Goal: Task Accomplishment & Management: Complete application form

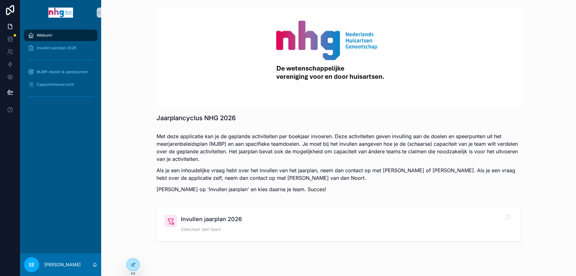
click at [205, 227] on span "Selecteer een team" at bounding box center [211, 230] width 61 height 6
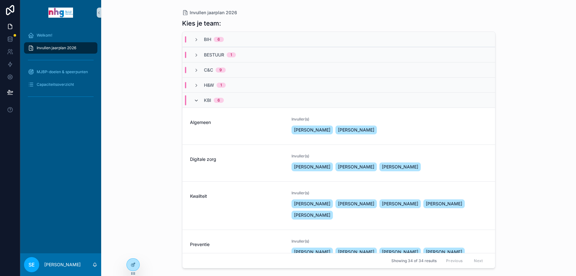
click at [196, 102] on icon "scrollable content" at bounding box center [196, 100] width 5 height 5
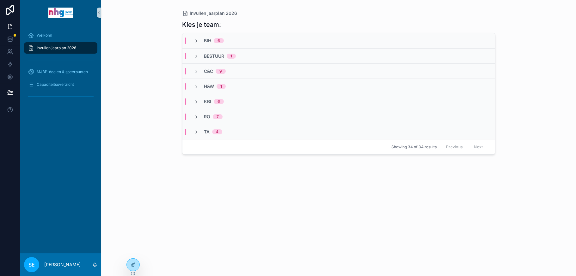
click at [209, 85] on span "H&W" at bounding box center [209, 86] width 10 height 6
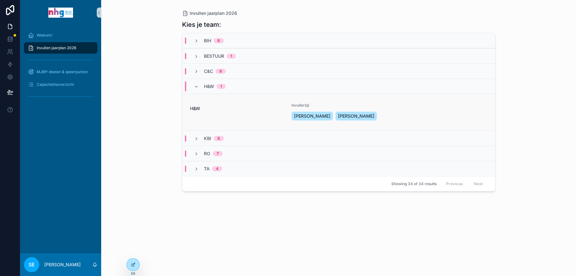
click at [208, 106] on span "H&W" at bounding box center [237, 109] width 94 height 6
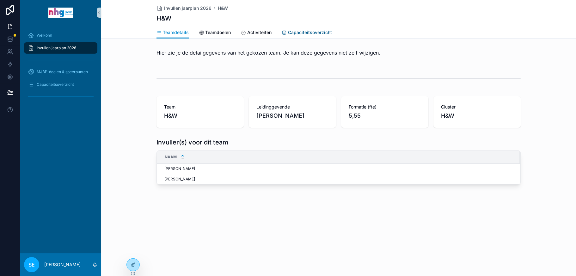
click at [301, 32] on span "Capaciteitsoverzicht" at bounding box center [310, 32] width 44 height 6
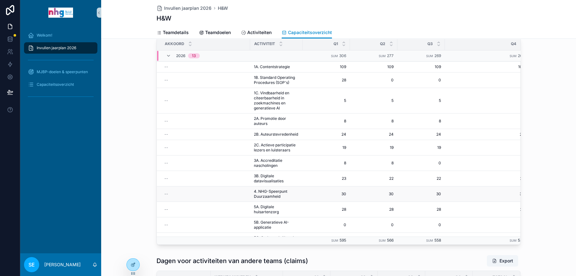
scroll to position [141, 0]
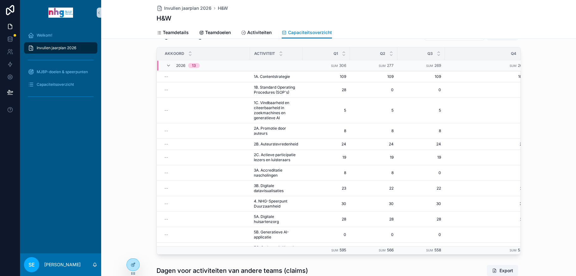
click at [70, 45] on div "Invullen jaarplan 2026" at bounding box center [61, 48] width 66 height 10
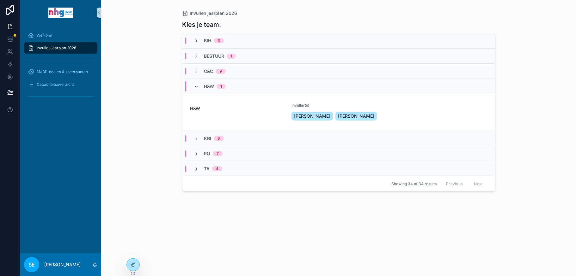
click at [197, 85] on icon "scrollable content" at bounding box center [196, 86] width 5 height 5
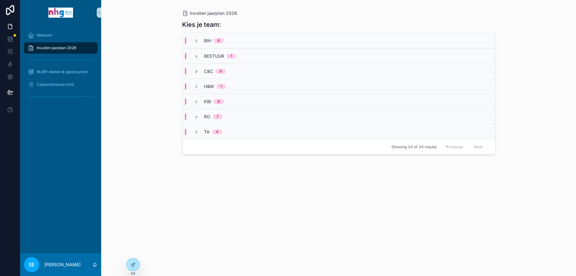
click at [196, 70] on icon "scrollable content" at bounding box center [196, 71] width 5 height 5
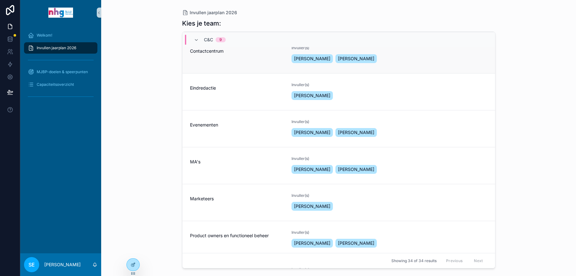
scroll to position [126, 0]
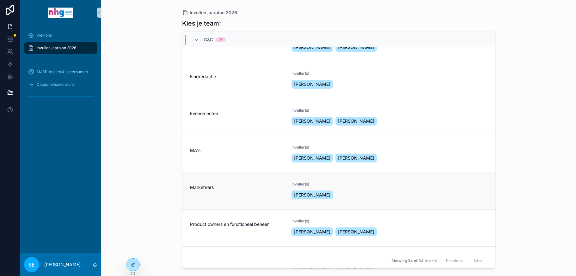
click at [233, 192] on div "Marketeers" at bounding box center [237, 191] width 94 height 19
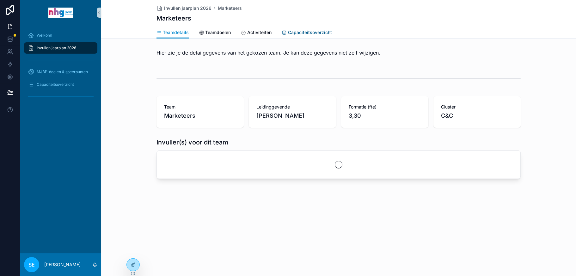
click at [317, 31] on span "Capaciteitsoverzicht" at bounding box center [310, 32] width 44 height 6
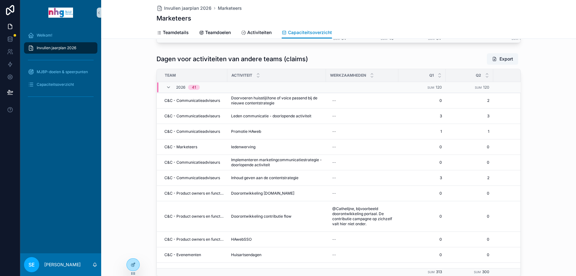
click at [62, 46] on span "Invullen jaarplan 2026" at bounding box center [56, 47] width 39 height 5
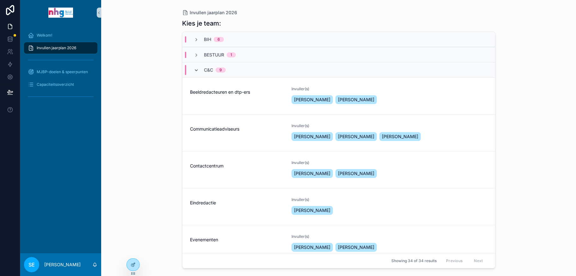
click at [195, 69] on icon "scrollable content" at bounding box center [196, 70] width 5 height 5
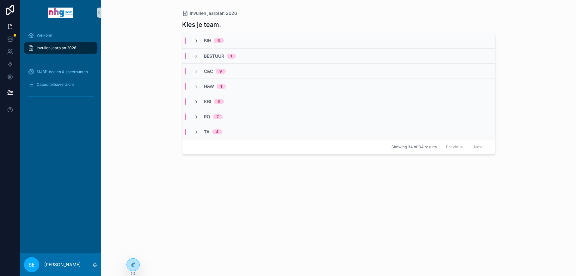
click at [196, 100] on icon "scrollable content" at bounding box center [196, 102] width 5 height 5
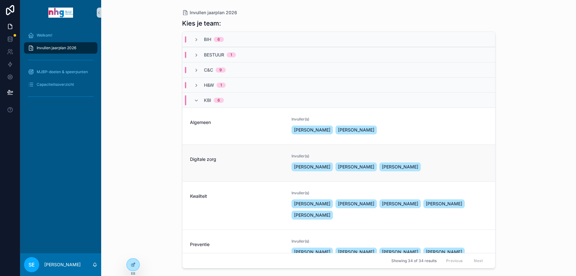
click at [209, 168] on div "Digitale zorg" at bounding box center [237, 163] width 94 height 19
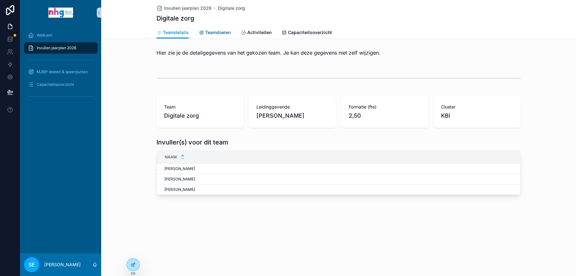
click at [220, 31] on span "Teamdoelen" at bounding box center [218, 32] width 26 height 6
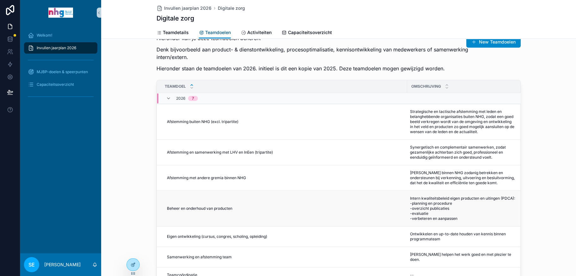
scroll to position [32, 0]
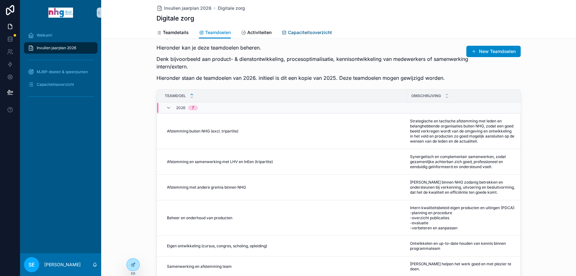
click at [298, 32] on span "Capaciteitsoverzicht" at bounding box center [310, 32] width 44 height 6
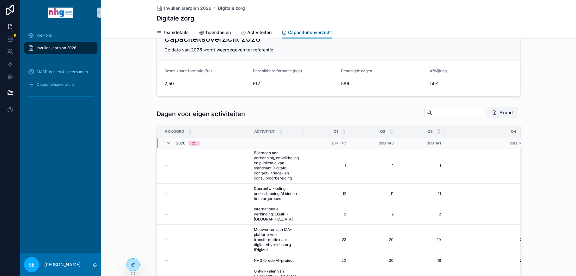
scroll to position [293, 0]
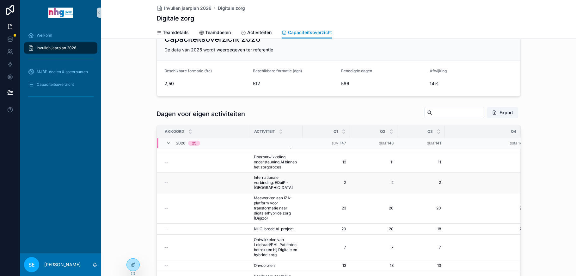
click at [244, 179] on td "--" at bounding box center [203, 183] width 93 height 21
click at [263, 180] on span "Internationale verbinding: EQuiP - [GEOGRAPHIC_DATA]" at bounding box center [276, 182] width 45 height 15
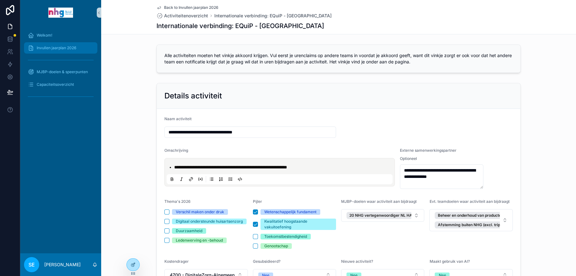
click at [66, 48] on span "Invullen jaarplan 2026" at bounding box center [56, 47] width 39 height 5
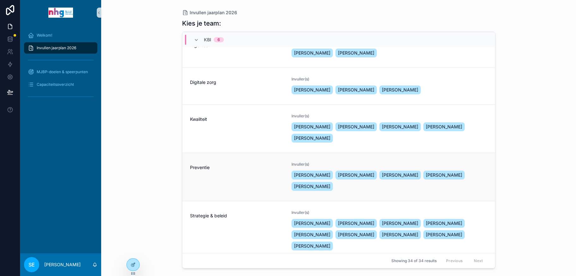
scroll to position [65, 0]
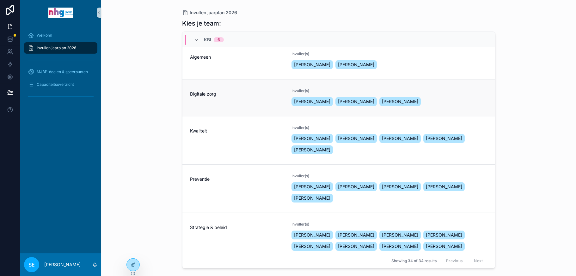
click at [243, 89] on div "Digitale zorg" at bounding box center [237, 92] width 94 height 9
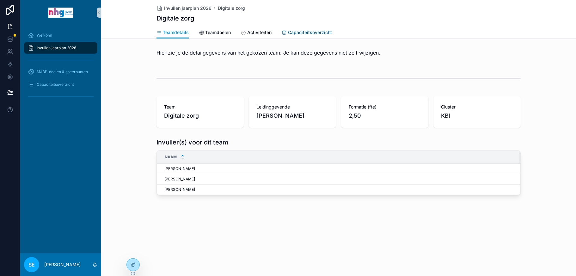
click at [309, 28] on link "Capaciteitsoverzicht" at bounding box center [306, 33] width 50 height 13
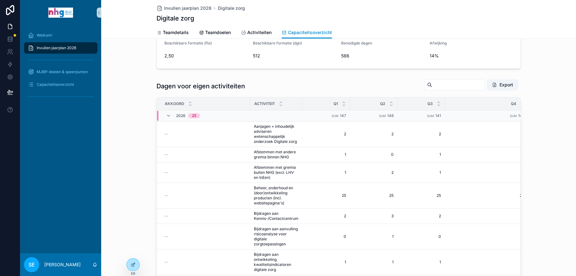
scroll to position [77, 0]
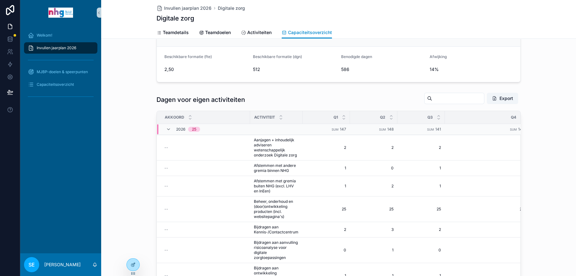
click at [69, 44] on div "Invullen jaarplan 2026" at bounding box center [61, 48] width 66 height 10
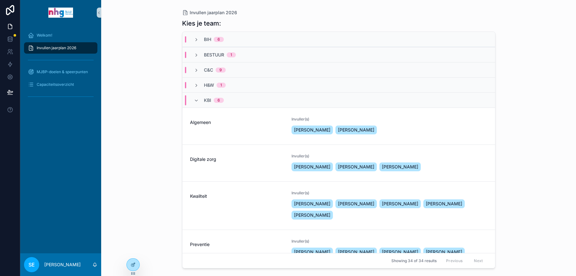
click at [198, 100] on div "KBI 6" at bounding box center [209, 100] width 30 height 10
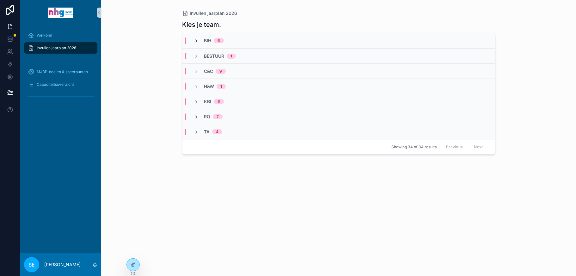
click at [198, 39] on icon "scrollable content" at bounding box center [196, 41] width 5 height 5
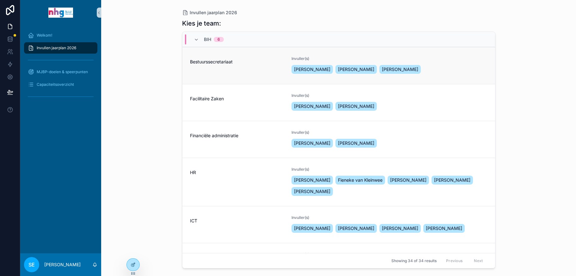
click at [224, 69] on div "Bestuurssecretariaat" at bounding box center [237, 65] width 94 height 19
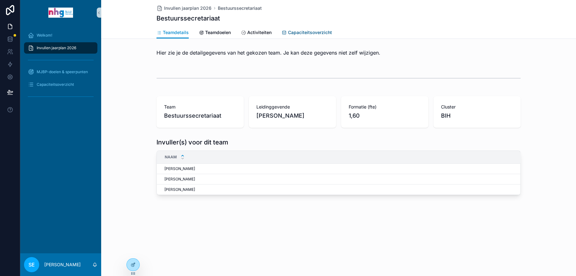
click at [288, 29] on span "Capaciteitsoverzicht" at bounding box center [310, 32] width 44 height 6
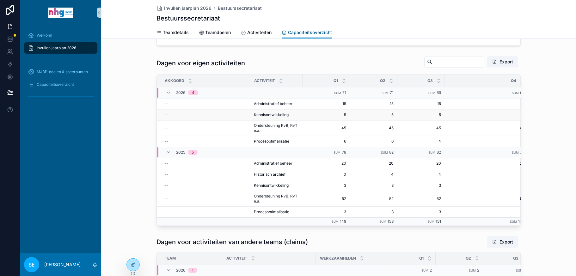
scroll to position [126, 0]
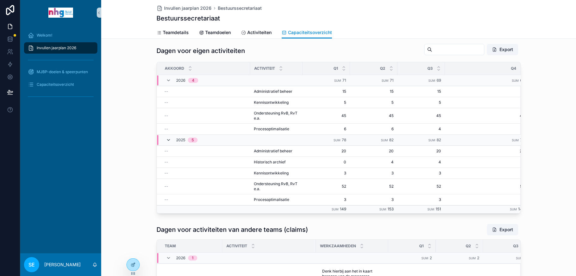
click at [166, 138] on icon "scrollable content" at bounding box center [168, 140] width 5 height 5
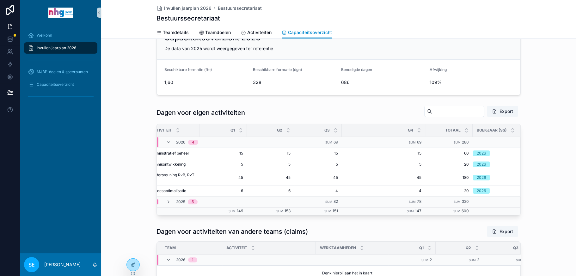
scroll to position [63, 0]
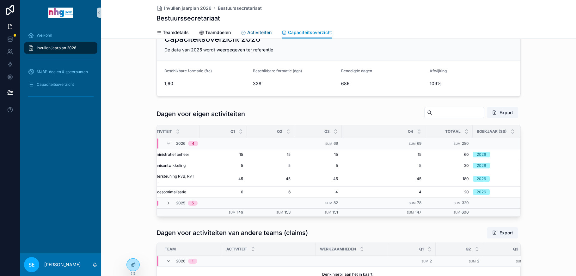
click at [259, 33] on span "Activiteiten" at bounding box center [259, 32] width 24 height 6
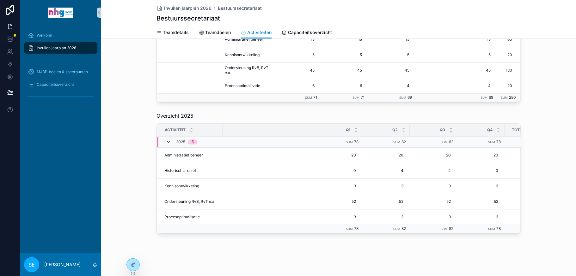
click at [166, 140] on icon "scrollable content" at bounding box center [168, 142] width 5 height 5
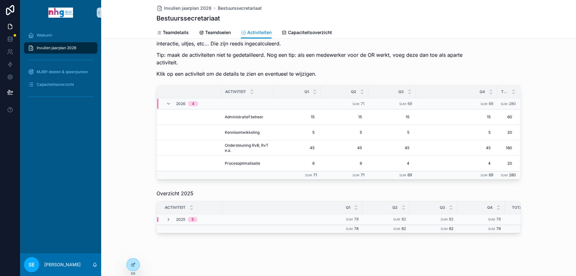
scroll to position [32, 0]
click at [310, 31] on span "Capaciteitsoverzicht" at bounding box center [310, 32] width 44 height 6
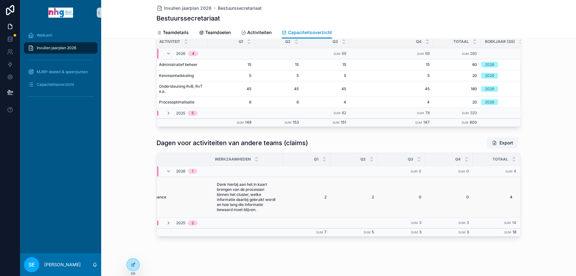
scroll to position [164, 0]
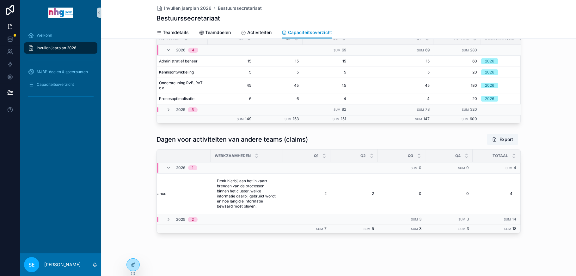
drag, startPoint x: 433, startPoint y: 236, endPoint x: 469, endPoint y: 234, distance: 36.4
click at [469, 234] on div "Dagen voor activiteiten van andere teams (claims) Export Team Activiteit Werkza…" at bounding box center [338, 183] width 475 height 105
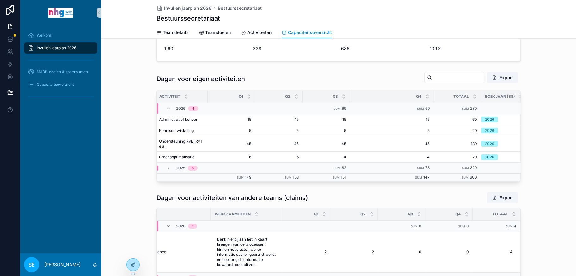
scroll to position [38, 0]
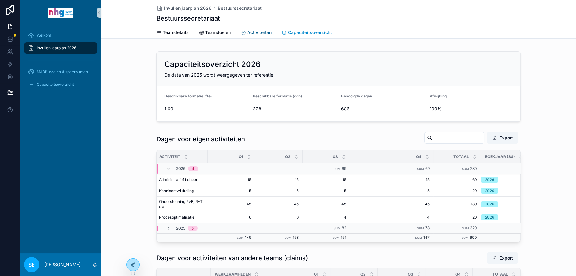
click at [248, 30] on span "Activiteiten" at bounding box center [259, 32] width 24 height 6
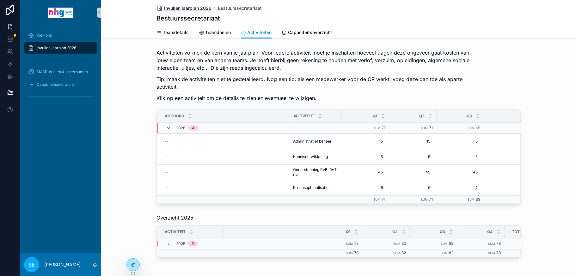
click at [186, 8] on span "Invullen jaarplan 2026" at bounding box center [187, 8] width 47 height 6
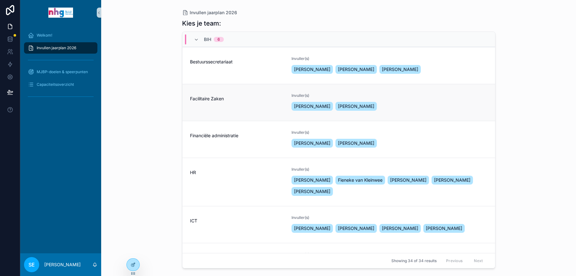
click at [203, 98] on span "Facilitaire Zaken" at bounding box center [237, 99] width 94 height 6
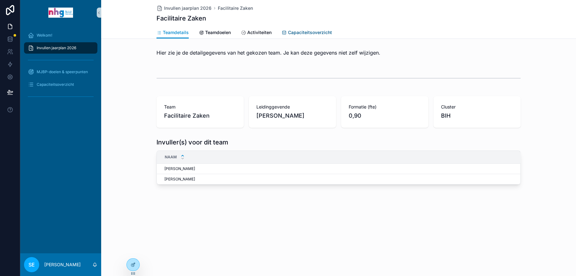
click at [295, 30] on span "Capaciteitsoverzicht" at bounding box center [310, 32] width 44 height 6
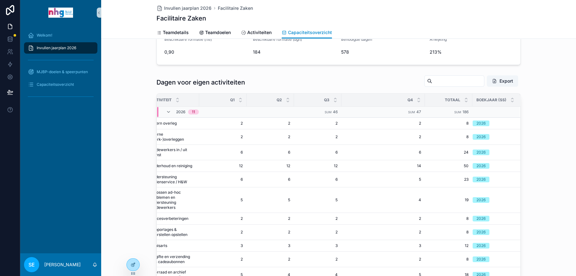
scroll to position [63, 0]
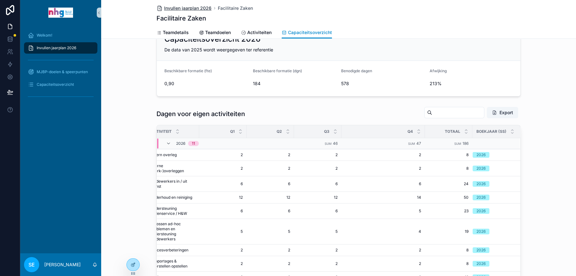
click at [179, 5] on span "Invullen jaarplan 2026" at bounding box center [187, 8] width 47 height 6
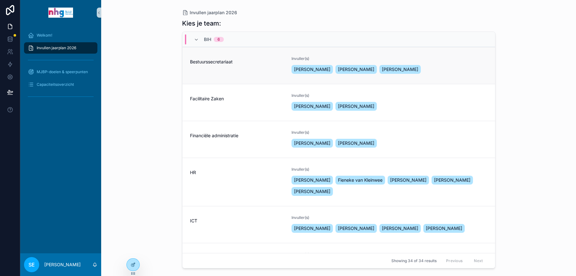
click at [206, 67] on div "Bestuurssecretariaat" at bounding box center [237, 65] width 94 height 19
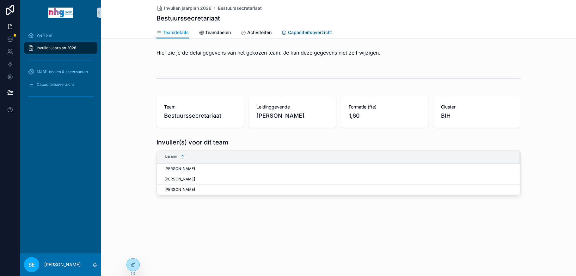
click at [319, 31] on span "Capaciteitsoverzicht" at bounding box center [310, 32] width 44 height 6
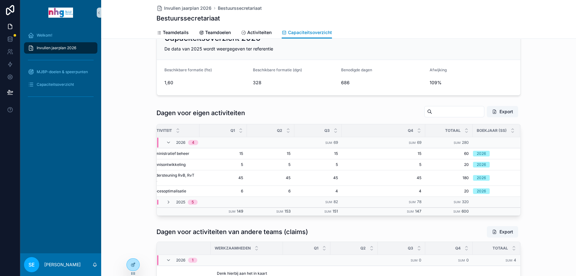
scroll to position [32, 0]
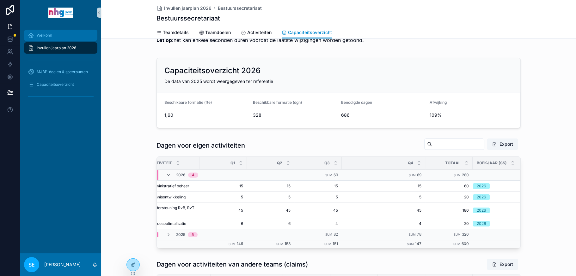
click at [45, 33] on span "Welkom!" at bounding box center [44, 35] width 15 height 5
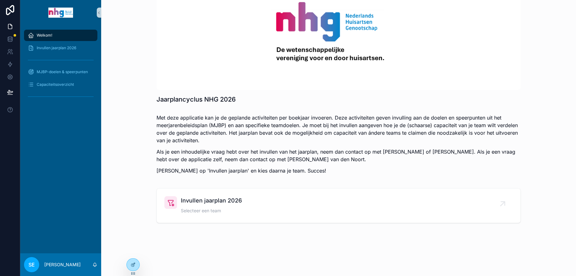
scroll to position [18, 0]
click at [195, 202] on span "Invullen jaarplan 2026" at bounding box center [211, 201] width 61 height 9
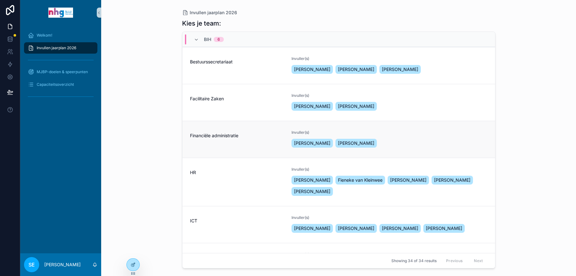
click at [219, 138] on span "Financiële administratie" at bounding box center [237, 136] width 94 height 6
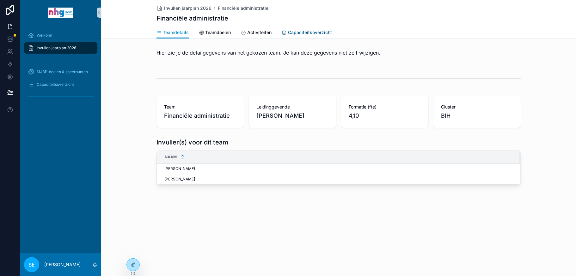
click at [304, 32] on span "Capaciteitsoverzicht" at bounding box center [310, 32] width 44 height 6
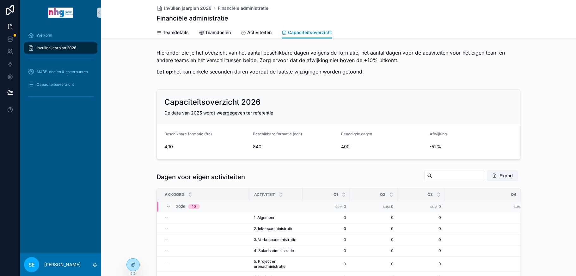
click at [66, 46] on span "Invullen jaarplan 2026" at bounding box center [56, 47] width 39 height 5
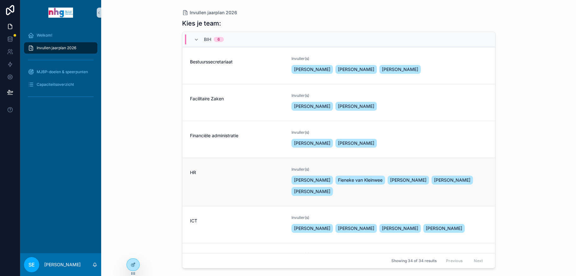
click at [204, 173] on span "HR" at bounding box center [237, 173] width 94 height 6
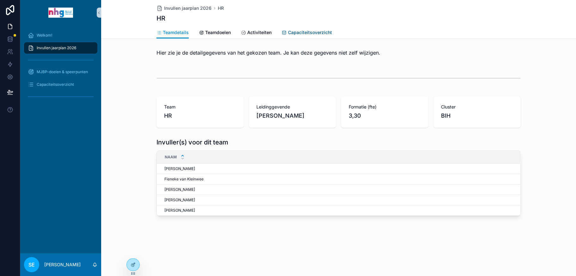
click at [299, 33] on span "Capaciteitsoverzicht" at bounding box center [310, 32] width 44 height 6
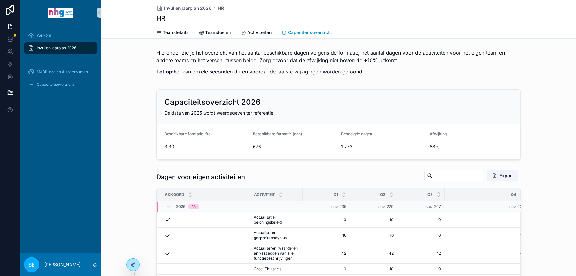
click at [52, 44] on div "Invullen jaarplan 2026" at bounding box center [61, 48] width 66 height 10
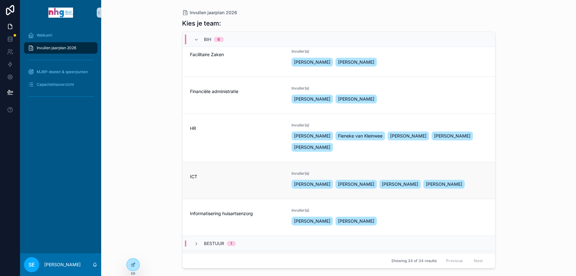
scroll to position [63, 0]
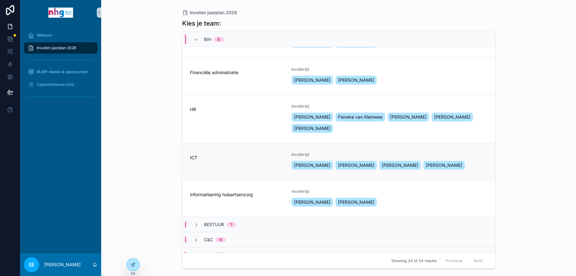
click at [233, 153] on div "ICT" at bounding box center [237, 156] width 94 height 9
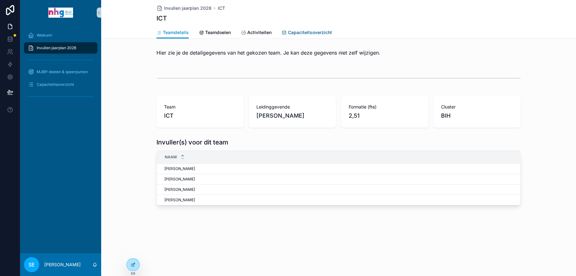
click at [303, 30] on span "Capaciteitsoverzicht" at bounding box center [310, 32] width 44 height 6
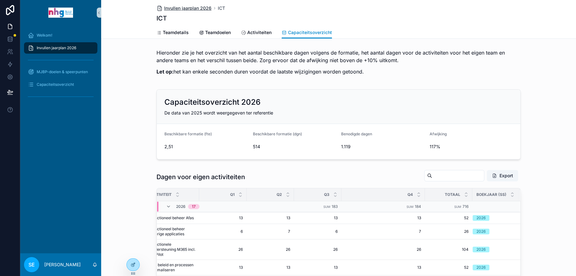
click at [186, 8] on span "Invullen jaarplan 2026" at bounding box center [187, 8] width 47 height 6
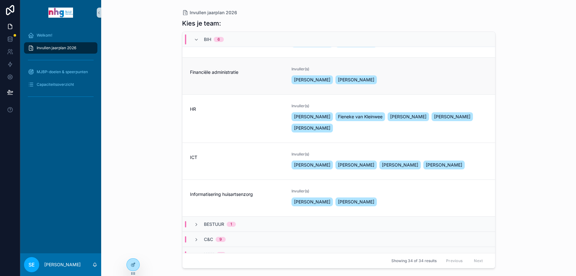
scroll to position [126, 0]
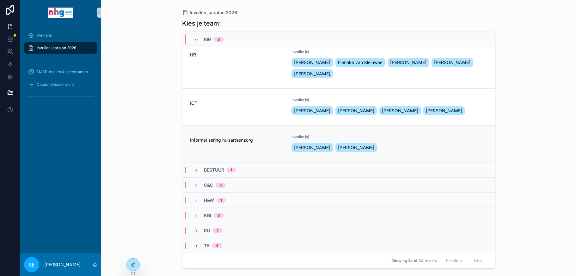
click at [222, 137] on div "Informatisering huisartsenzorg" at bounding box center [237, 139] width 94 height 9
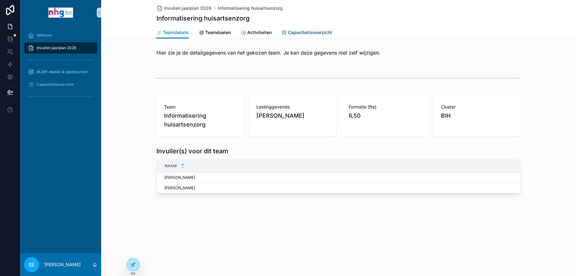
click at [313, 28] on link "Capaciteitsoverzicht" at bounding box center [306, 33] width 50 height 13
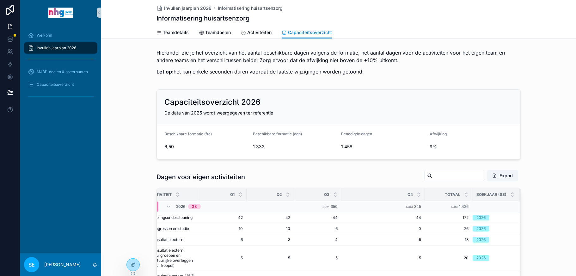
click at [68, 49] on span "Invullen jaarplan 2026" at bounding box center [56, 47] width 39 height 5
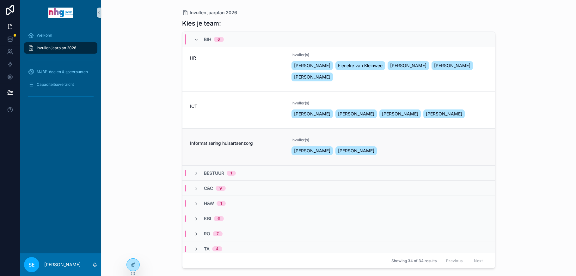
scroll to position [126, 0]
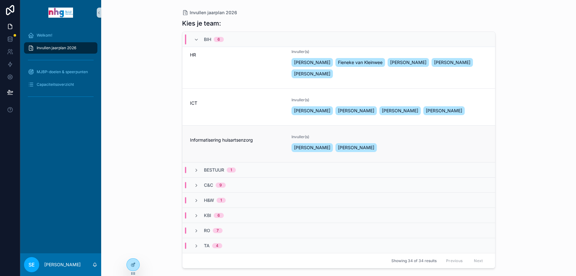
click at [244, 150] on div "Informatisering huisartsenzorg" at bounding box center [237, 144] width 94 height 19
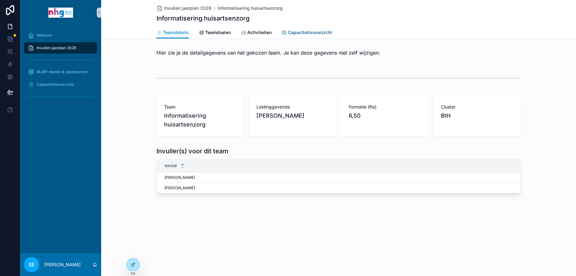
click at [312, 33] on span "Capaciteitsoverzicht" at bounding box center [310, 32] width 44 height 6
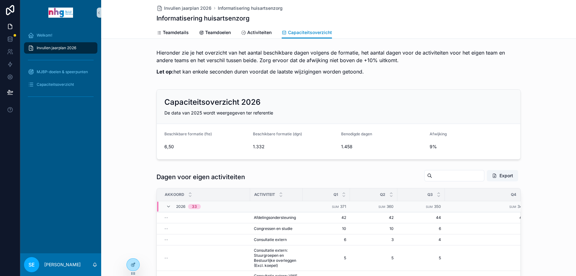
click at [64, 47] on span "Invullen jaarplan 2026" at bounding box center [56, 47] width 39 height 5
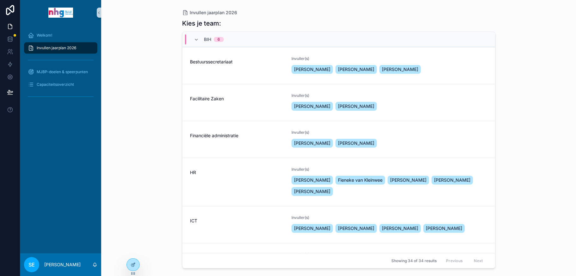
click at [202, 37] on div "BIH 6" at bounding box center [209, 39] width 30 height 10
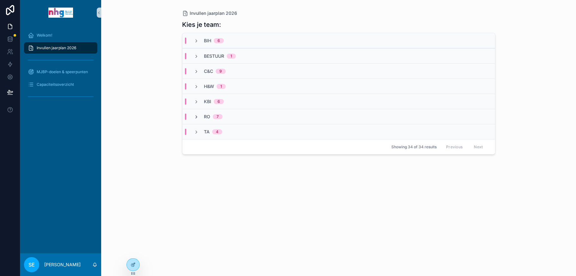
click at [197, 115] on icon "scrollable content" at bounding box center [196, 117] width 5 height 5
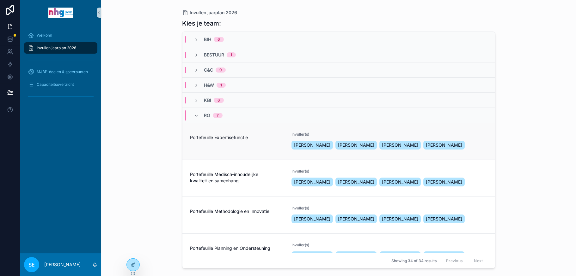
click at [208, 137] on span "Portefeuille Expertisefunctie" at bounding box center [237, 138] width 94 height 6
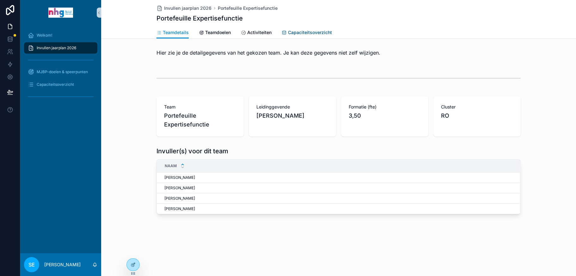
click at [309, 30] on span "Capaciteitsoverzicht" at bounding box center [310, 32] width 44 height 6
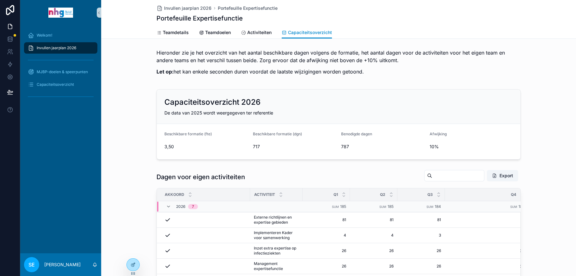
click at [67, 44] on div "Invullen jaarplan 2026" at bounding box center [61, 48] width 66 height 10
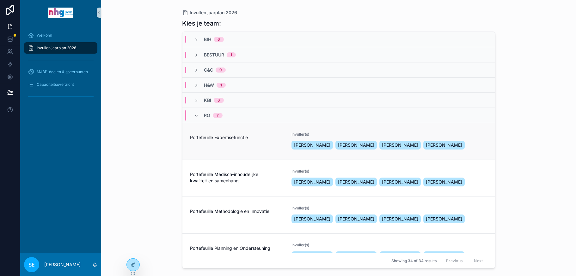
click at [214, 144] on div "Portefeuille Expertisefunctie" at bounding box center [237, 141] width 94 height 19
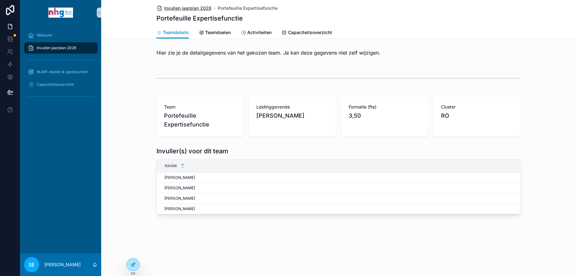
click at [183, 5] on span "Invullen jaarplan 2026" at bounding box center [187, 8] width 47 height 6
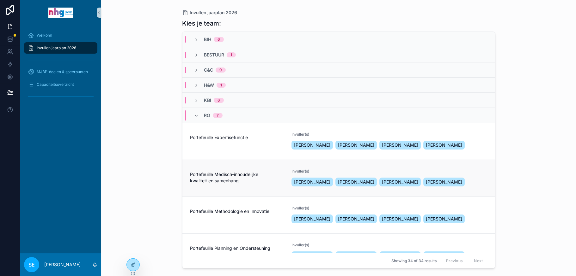
click at [211, 172] on span "Portefeuille Medisch-inhoudelijke kwaliteit en samenhang" at bounding box center [237, 178] width 94 height 13
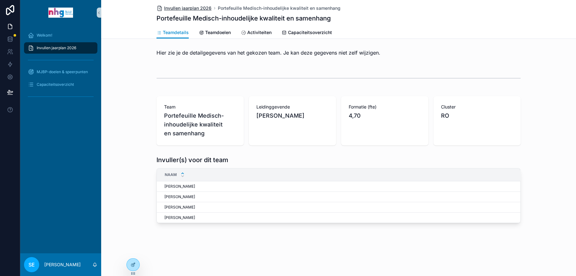
click at [186, 8] on span "Invullen jaarplan 2026" at bounding box center [187, 8] width 47 height 6
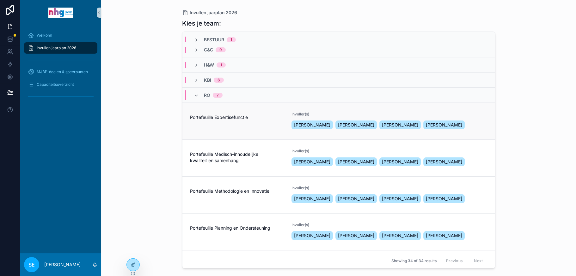
scroll to position [32, 0]
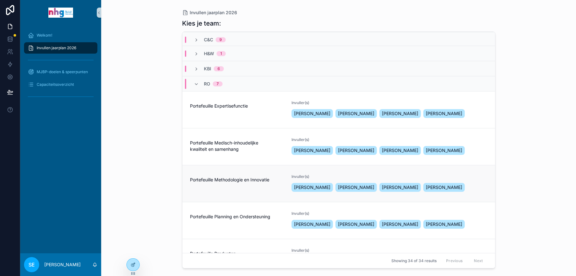
click at [216, 190] on div "Portefeuille Methodologie en Innovatie" at bounding box center [237, 183] width 94 height 19
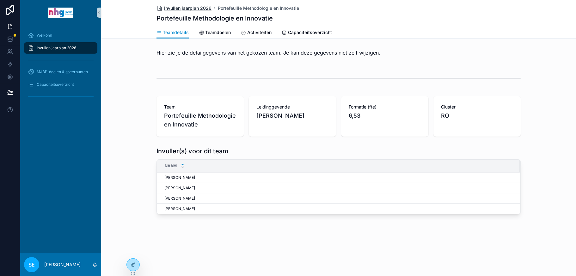
click at [192, 9] on span "Invullen jaarplan 2026" at bounding box center [187, 8] width 47 height 6
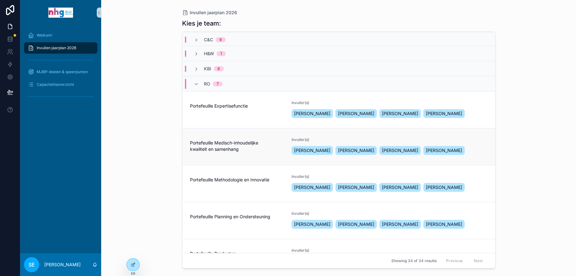
scroll to position [63, 0]
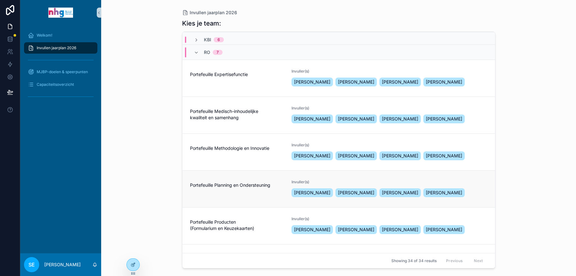
click at [241, 190] on div "Portefeuille Planning en Ondersteuning" at bounding box center [237, 189] width 94 height 19
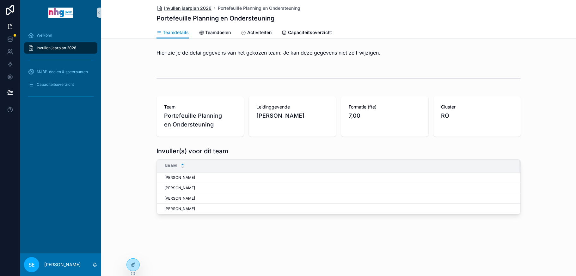
click at [201, 7] on span "Invullen jaarplan 2026" at bounding box center [187, 8] width 47 height 6
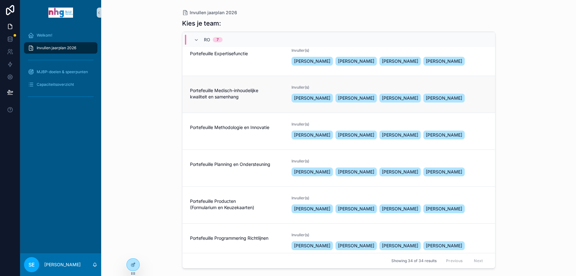
scroll to position [95, 0]
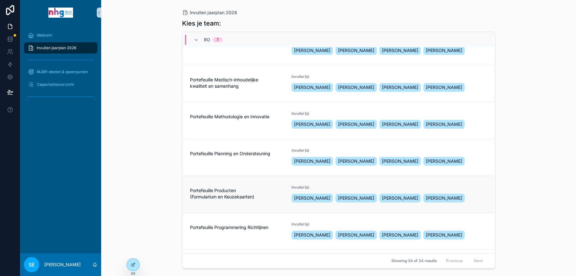
click at [233, 189] on span "Portefeuille Producten (Formularium en Keuzekaarten)" at bounding box center [237, 194] width 94 height 13
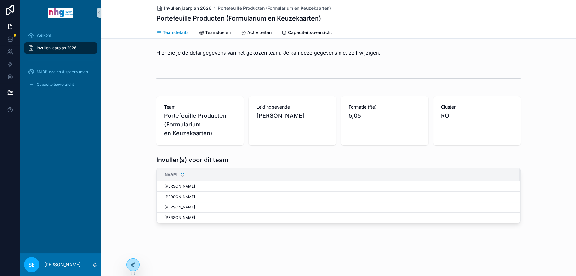
click at [196, 7] on span "Invullen jaarplan 2026" at bounding box center [187, 8] width 47 height 6
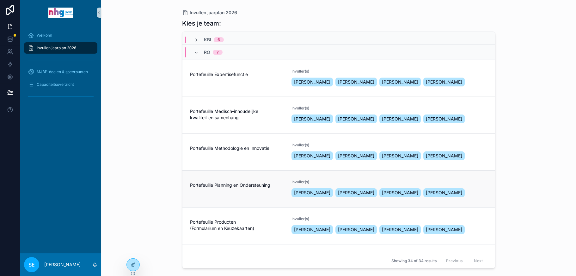
scroll to position [126, 0]
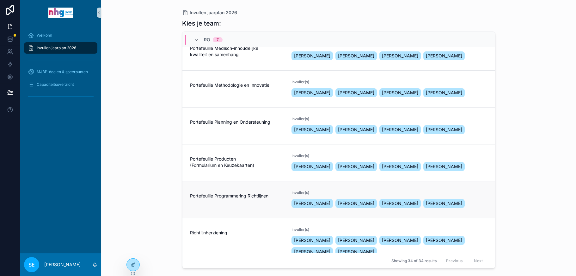
click at [235, 202] on div "Portefeuille Programmering Richtlijnen" at bounding box center [237, 200] width 94 height 19
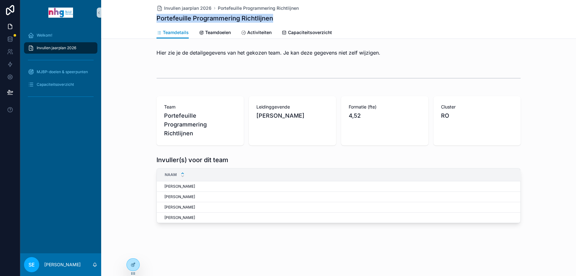
drag, startPoint x: 272, startPoint y: 19, endPoint x: 153, endPoint y: 19, distance: 119.4
click at [153, 19] on div "Invullen jaarplan 2026 Portefeuille Programmering Richtlijnen Portefeuille Prog…" at bounding box center [338, 19] width 475 height 39
drag, startPoint x: 153, startPoint y: 19, endPoint x: 246, endPoint y: 18, distance: 93.8
copy h1 "Portefeuille Programmering Richtlijnen"
click at [298, 30] on span "Capaciteitsoverzicht" at bounding box center [310, 32] width 44 height 6
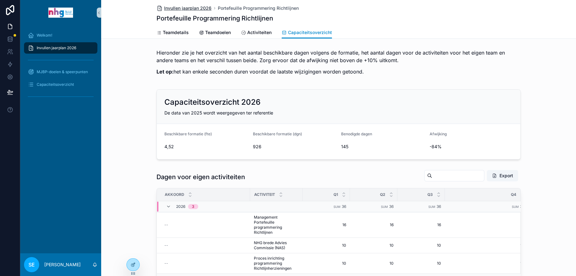
click at [184, 6] on span "Invullen jaarplan 2026" at bounding box center [187, 8] width 47 height 6
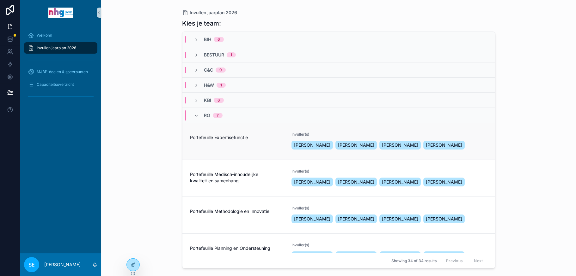
click at [225, 155] on link "Portefeuille Expertisefunctie Invuller(s) [PERSON_NAME] [PERSON_NAME] [PERSON_N…" at bounding box center [338, 141] width 312 height 37
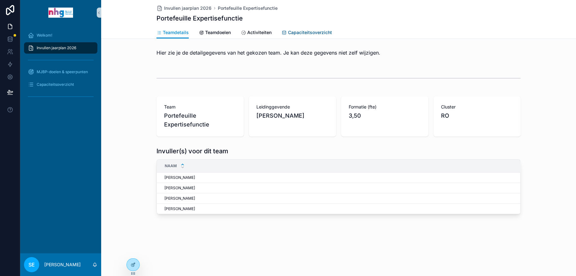
click at [317, 29] on span "Capaciteitsoverzicht" at bounding box center [310, 32] width 44 height 6
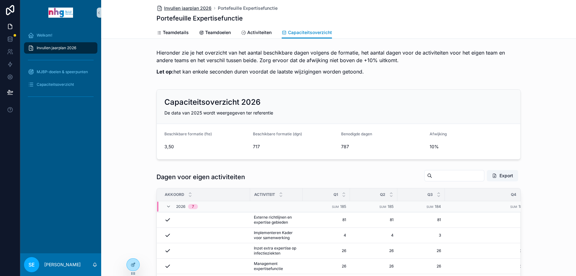
click at [190, 7] on span "Invullen jaarplan 2026" at bounding box center [187, 8] width 47 height 6
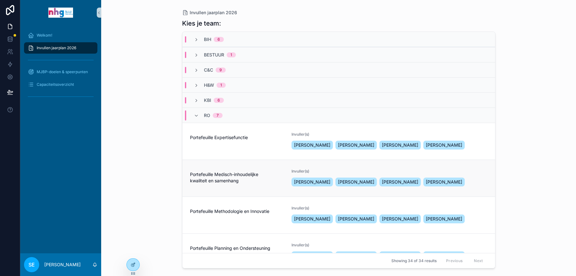
click at [203, 182] on span "Portefeuille Medisch-inhoudelijke kwaliteit en samenhang" at bounding box center [237, 178] width 94 height 13
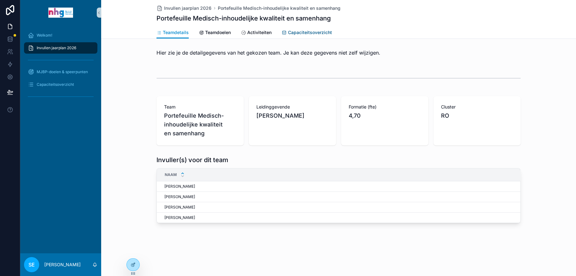
click at [304, 32] on span "Capaciteitsoverzicht" at bounding box center [310, 32] width 44 height 6
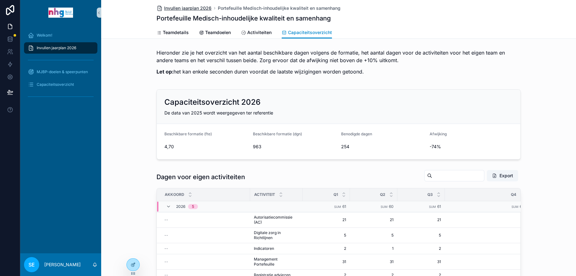
click at [186, 7] on span "Invullen jaarplan 2026" at bounding box center [187, 8] width 47 height 6
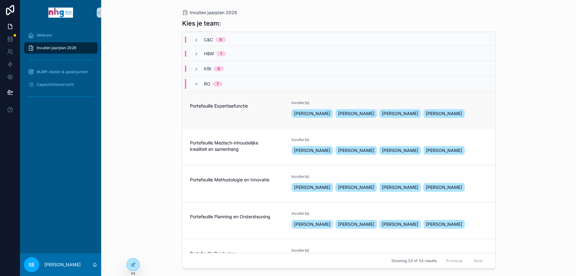
scroll to position [63, 0]
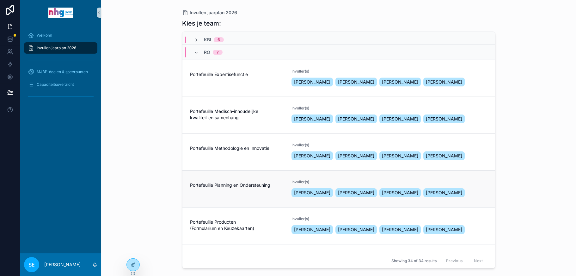
click at [230, 194] on div "Portefeuille Planning en Ondersteuning" at bounding box center [237, 189] width 94 height 19
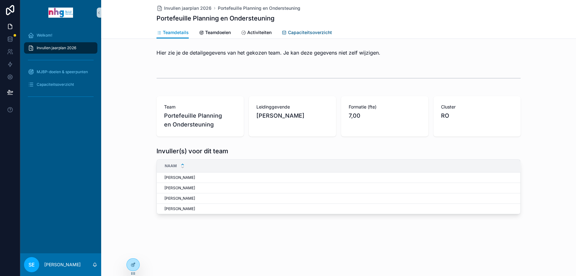
click at [303, 31] on span "Capaciteitsoverzicht" at bounding box center [310, 32] width 44 height 6
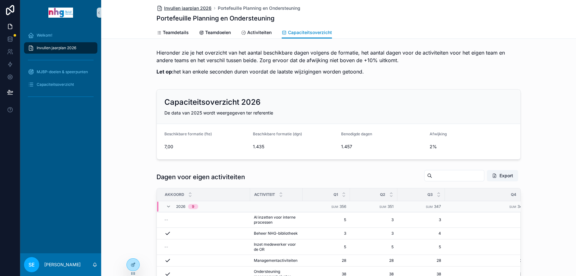
click at [190, 6] on span "Invullen jaarplan 2026" at bounding box center [187, 8] width 47 height 6
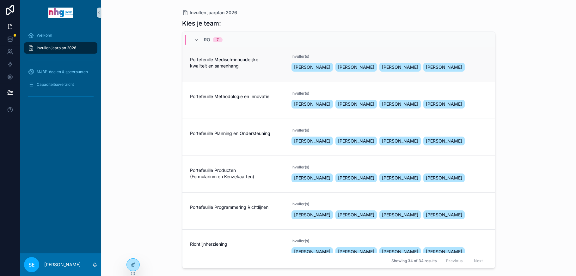
scroll to position [126, 0]
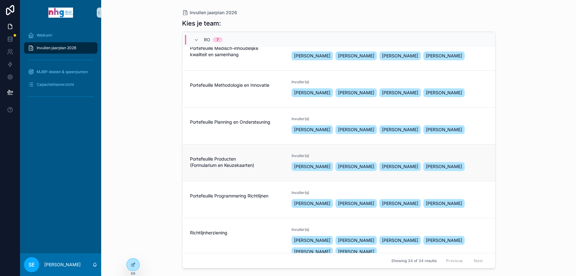
click at [233, 169] on div "Portefeuille Producten (Formularium en Keuzekaarten)" at bounding box center [237, 163] width 94 height 19
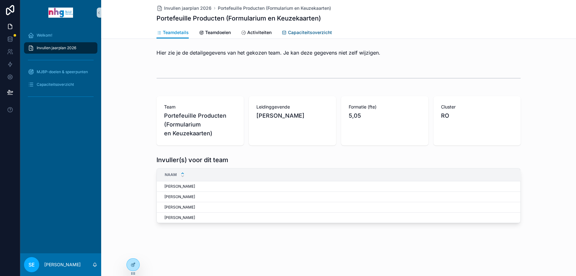
click at [319, 28] on link "Capaciteitsoverzicht" at bounding box center [306, 33] width 50 height 13
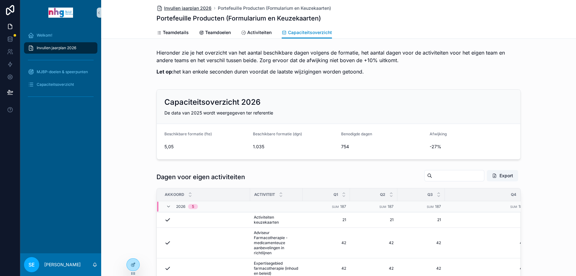
click at [193, 6] on span "Invullen jaarplan 2026" at bounding box center [187, 8] width 47 height 6
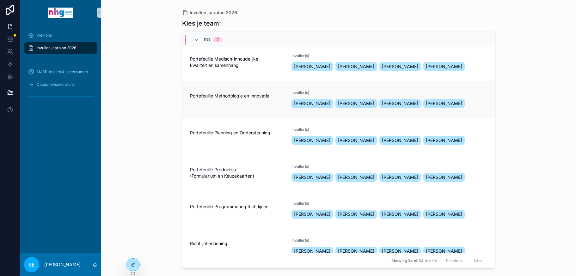
scroll to position [126, 0]
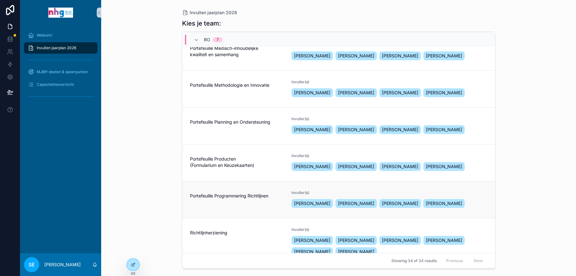
click at [248, 196] on span "Portefeuille Programmering Richtlijnen" at bounding box center [237, 196] width 94 height 6
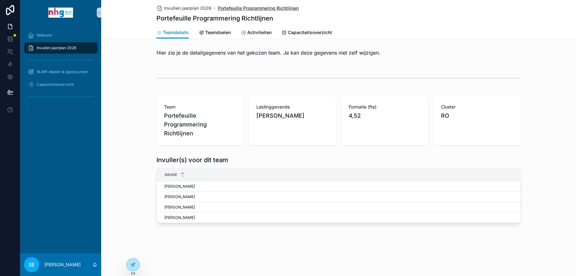
click at [222, 8] on span "Portefeuille Programmering Richtlijnen" at bounding box center [258, 8] width 81 height 6
click at [197, 9] on span "Invullen jaarplan 2026" at bounding box center [187, 8] width 47 height 6
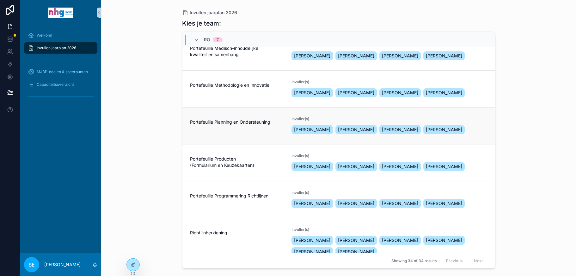
scroll to position [154, 0]
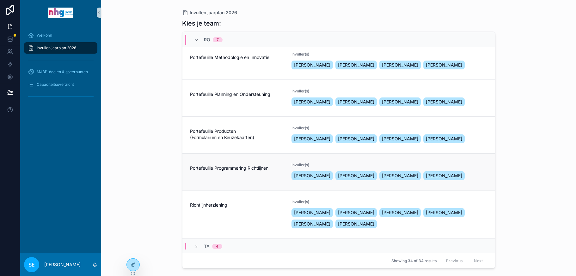
click at [245, 175] on div "Portefeuille Programmering Richtlijnen" at bounding box center [237, 172] width 94 height 19
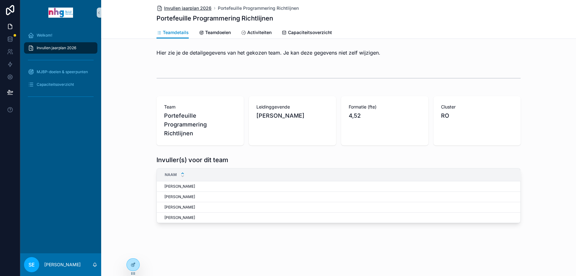
click at [203, 6] on span "Invullen jaarplan 2026" at bounding box center [187, 8] width 47 height 6
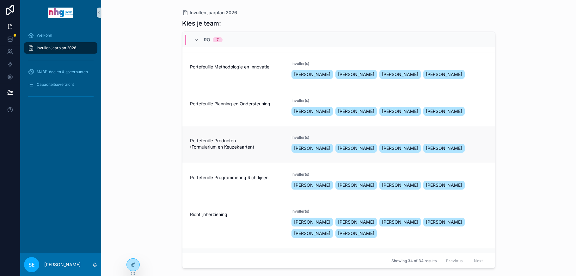
scroll to position [154, 0]
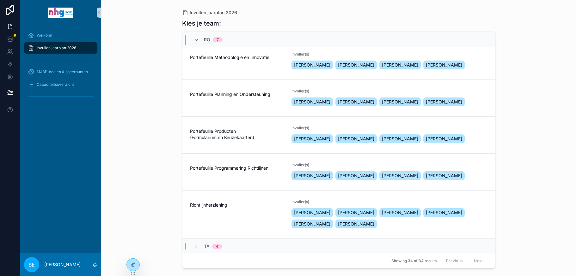
click at [236, 202] on span "Richtlijnherziening" at bounding box center [237, 205] width 94 height 6
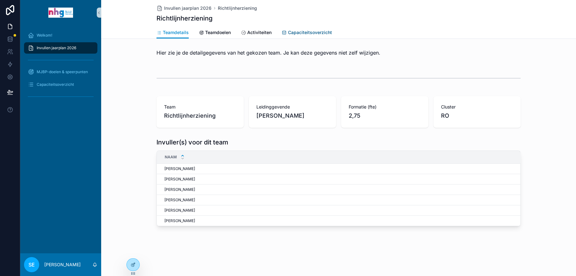
click at [306, 28] on link "Capaciteitsoverzicht" at bounding box center [306, 33] width 50 height 13
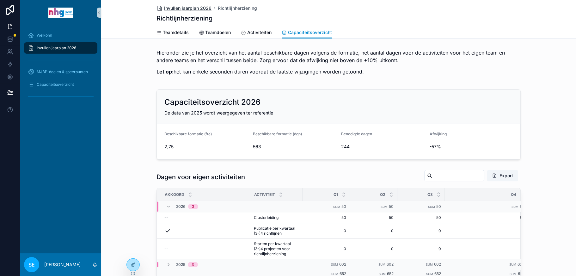
click at [189, 9] on span "Invullen jaarplan 2026" at bounding box center [187, 8] width 47 height 6
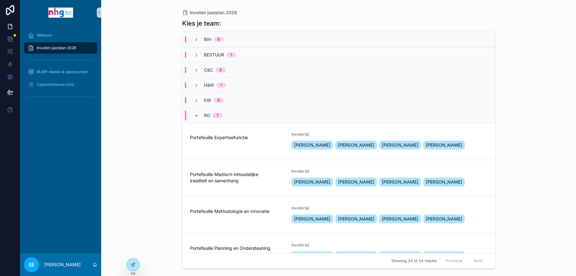
click at [196, 116] on icon "scrollable content" at bounding box center [196, 115] width 5 height 5
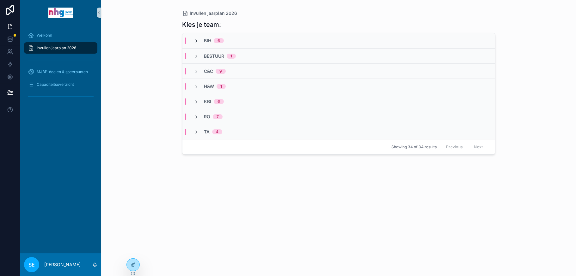
click at [197, 39] on icon "scrollable content" at bounding box center [196, 41] width 5 height 5
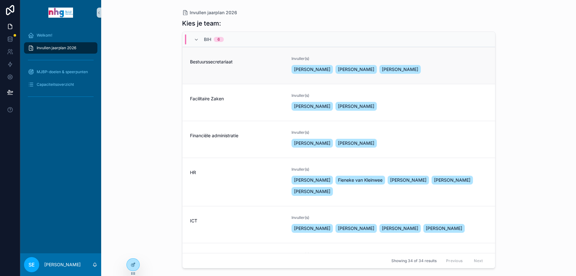
click at [217, 70] on div "Bestuurssecretariaat" at bounding box center [237, 65] width 94 height 19
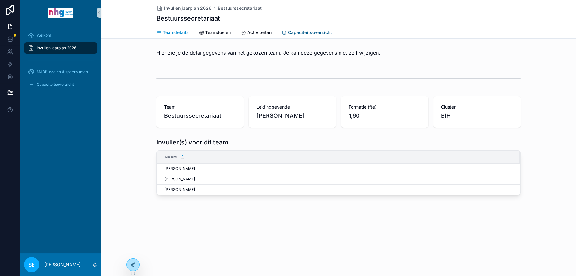
click at [302, 34] on span "Capaciteitsoverzicht" at bounding box center [310, 32] width 44 height 6
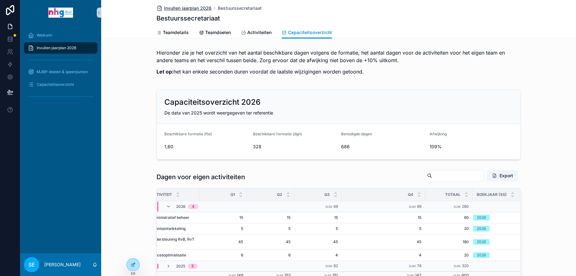
click at [179, 6] on span "Invullen jaarplan 2026" at bounding box center [187, 8] width 47 height 6
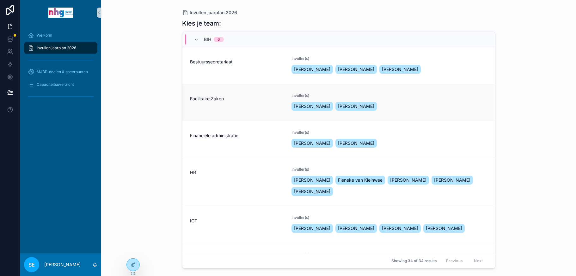
click at [225, 104] on div "Facilitaire Zaken" at bounding box center [237, 102] width 94 height 19
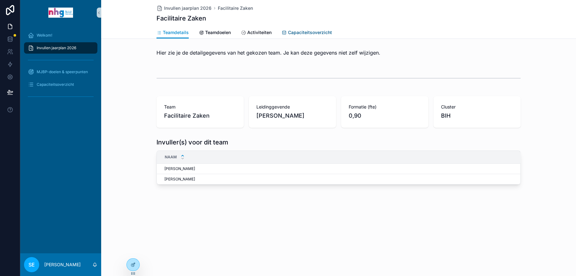
click at [330, 27] on link "Capaciteitsoverzicht" at bounding box center [306, 33] width 50 height 13
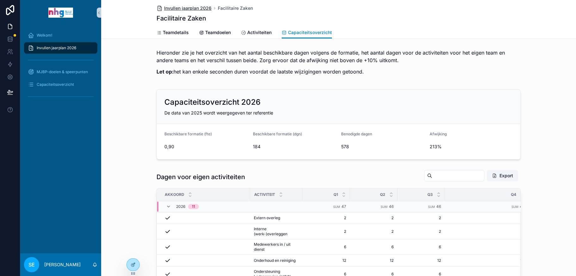
click at [170, 8] on span "Invullen jaarplan 2026" at bounding box center [187, 8] width 47 height 6
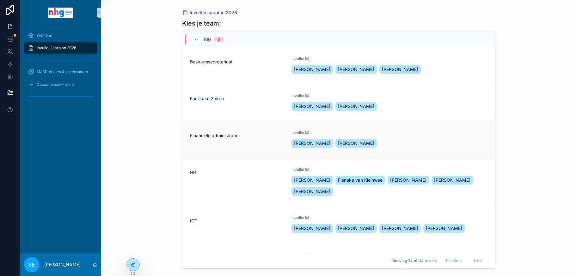
click at [219, 129] on link "Financiële administratie Invuller(s) [PERSON_NAME] [PERSON_NAME]" at bounding box center [338, 139] width 312 height 37
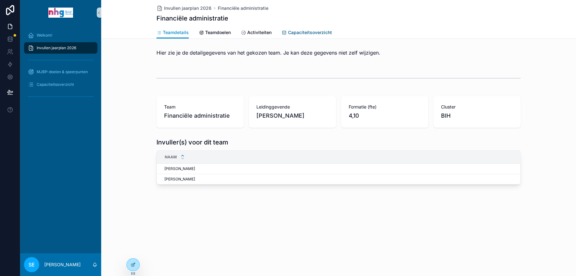
click at [303, 27] on link "Capaciteitsoverzicht" at bounding box center [306, 33] width 50 height 13
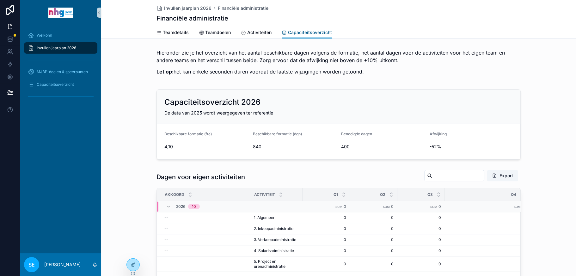
click at [303, 32] on span "Capaciteitsoverzicht" at bounding box center [310, 32] width 44 height 6
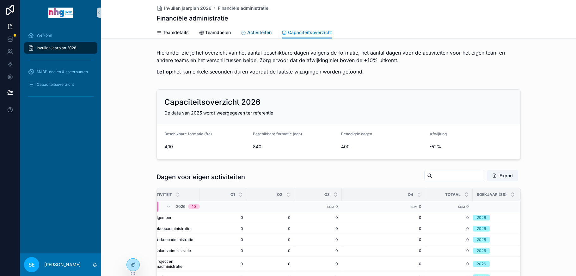
click at [264, 33] on span "Activiteiten" at bounding box center [259, 32] width 24 height 6
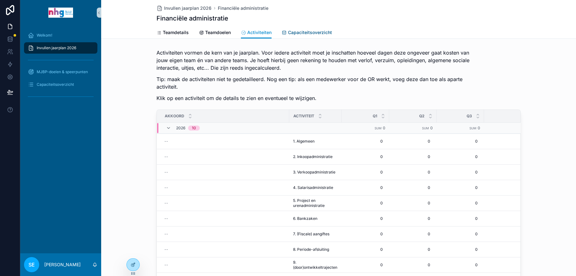
click at [297, 33] on span "Capaciteitsoverzicht" at bounding box center [310, 32] width 44 height 6
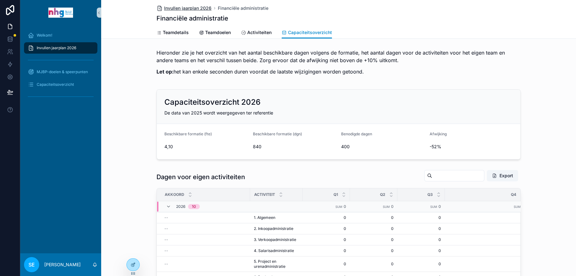
click at [194, 6] on span "Invullen jaarplan 2026" at bounding box center [187, 8] width 47 height 6
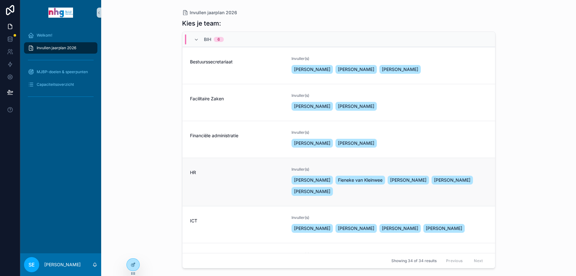
click at [225, 186] on div "HR" at bounding box center [237, 182] width 94 height 30
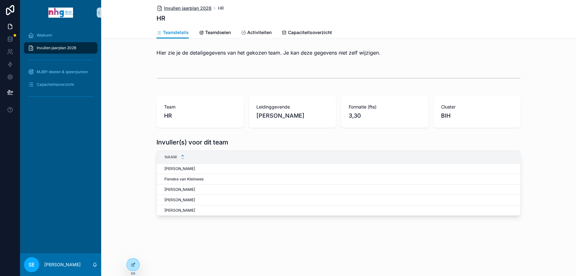
click at [181, 8] on span "Invullen jaarplan 2026" at bounding box center [187, 8] width 47 height 6
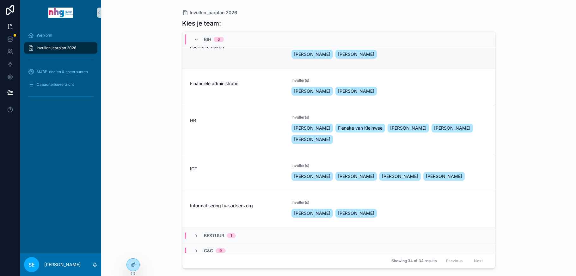
scroll to position [63, 0]
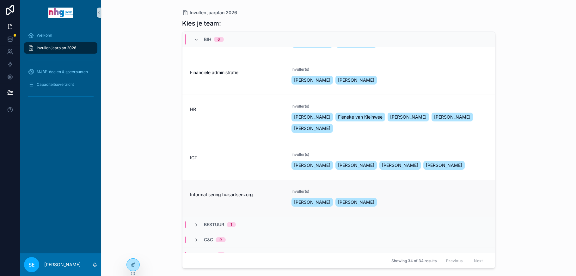
click at [207, 198] on span "Informatisering huisartsenzorg" at bounding box center [237, 195] width 94 height 6
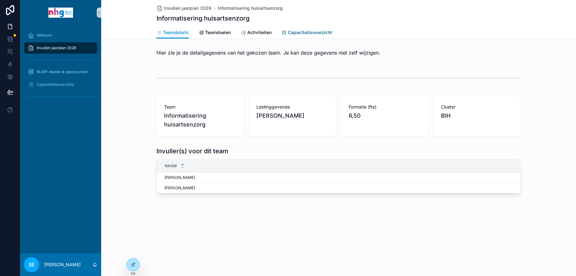
click at [302, 30] on span "Capaciteitsoverzicht" at bounding box center [310, 32] width 44 height 6
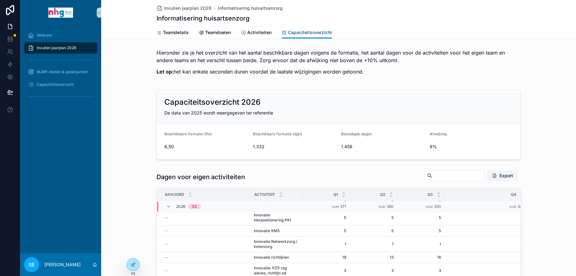
scroll to position [166, 0]
click at [199, 6] on span "Invullen jaarplan 2026" at bounding box center [187, 8] width 47 height 6
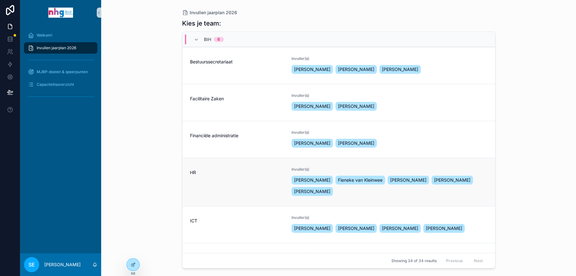
click at [226, 179] on div "HR" at bounding box center [237, 182] width 94 height 30
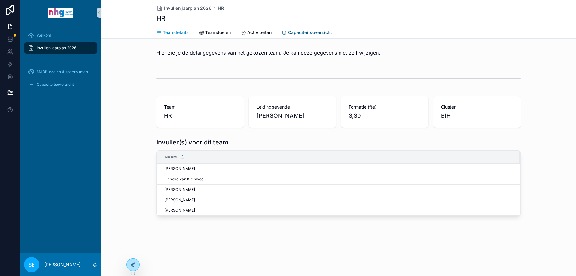
click at [303, 31] on span "Capaciteitsoverzicht" at bounding box center [310, 32] width 44 height 6
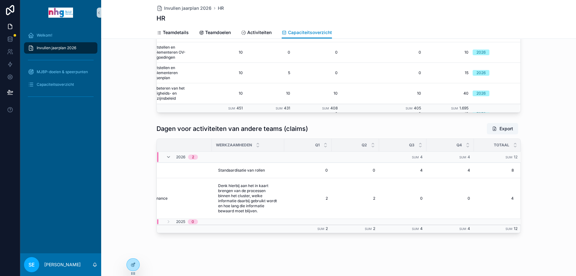
scroll to position [0, 105]
click at [50, 81] on div "Capaciteitsoverzicht" at bounding box center [61, 85] width 66 height 10
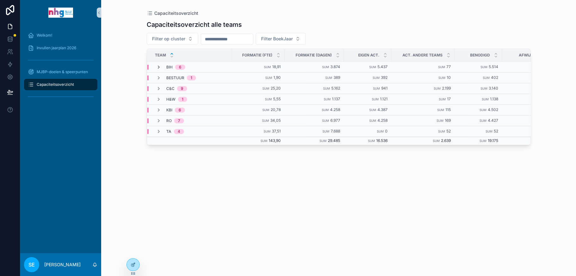
click at [156, 66] on icon "scrollable content" at bounding box center [158, 67] width 5 height 5
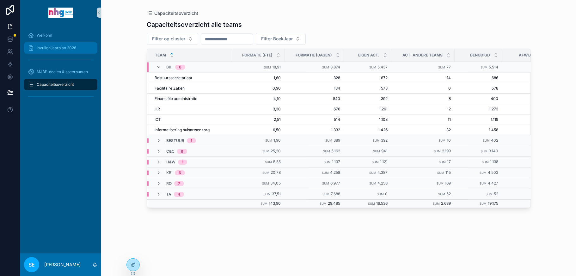
click at [55, 49] on span "Invullen jaarplan 2026" at bounding box center [56, 47] width 39 height 5
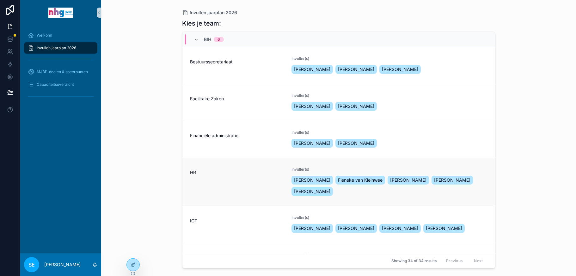
click at [209, 179] on div "HR" at bounding box center [237, 182] width 94 height 30
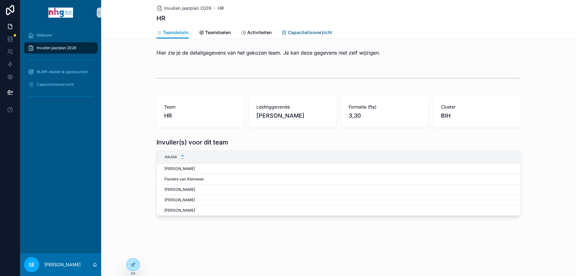
click at [305, 30] on span "Capaciteitsoverzicht" at bounding box center [310, 32] width 44 height 6
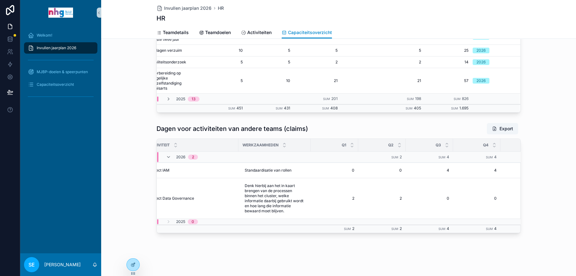
scroll to position [0, 105]
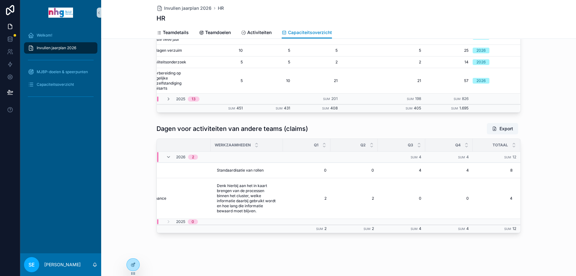
drag, startPoint x: 548, startPoint y: 151, endPoint x: 530, endPoint y: 141, distance: 20.7
click at [548, 150] on div "Dagen voor activiteiten van andere teams (claims) Export Team Activiteit Werkza…" at bounding box center [338, 178] width 475 height 116
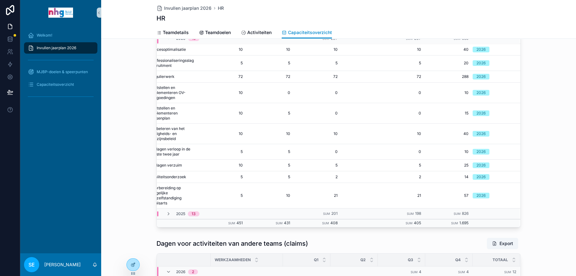
scroll to position [173, 0]
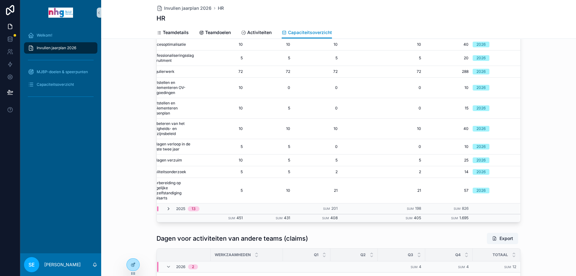
click at [168, 207] on icon "scrollable content" at bounding box center [168, 209] width 5 height 5
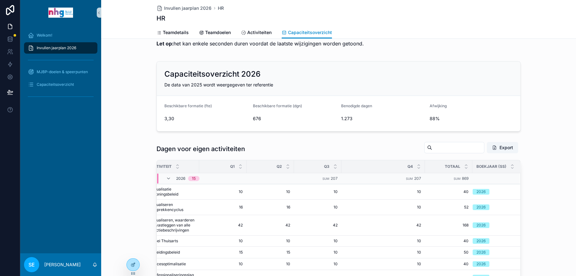
scroll to position [0, 0]
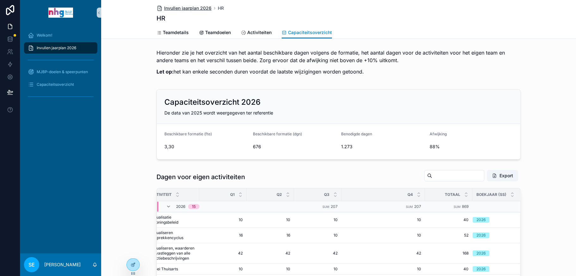
click at [182, 8] on span "Invullen jaarplan 2026" at bounding box center [187, 8] width 47 height 6
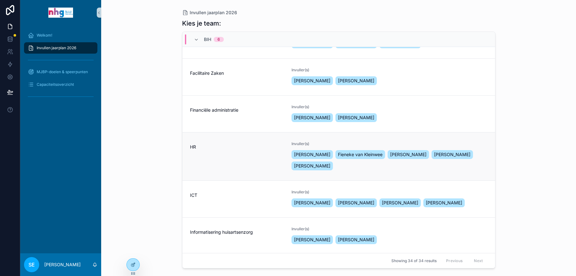
scroll to position [63, 0]
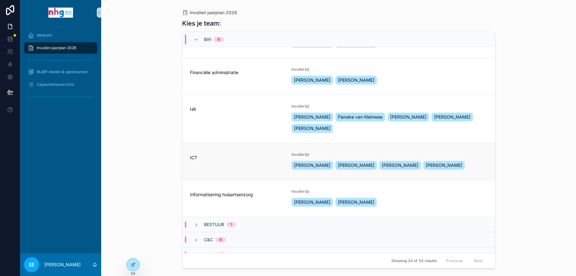
click at [257, 171] on div "ICT" at bounding box center [237, 161] width 94 height 19
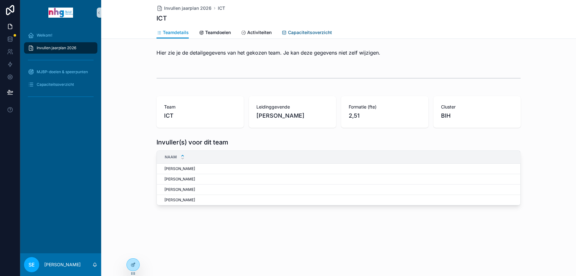
click at [317, 31] on span "Capaciteitsoverzicht" at bounding box center [310, 32] width 44 height 6
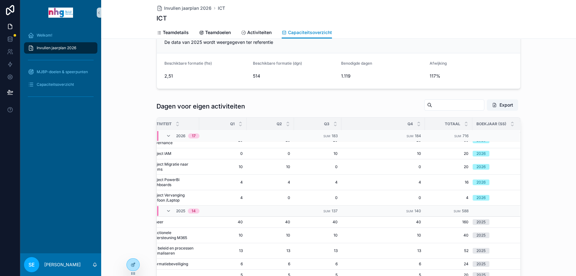
scroll to position [102, 0]
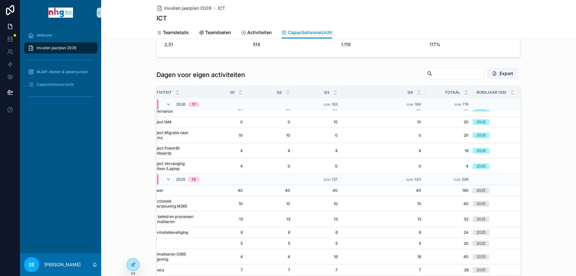
click at [512, 203] on table "Akkoord Activiteit Q1 Q2 Q3 Q4 Totaal BoekJaar (SS) 2026 17 Sum 176 Sum 173 Sum…" at bounding box center [286, 141] width 467 height 475
click at [166, 177] on icon "scrollable content" at bounding box center [168, 179] width 5 height 5
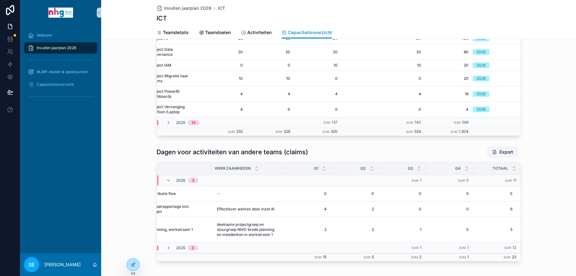
scroll to position [292, 0]
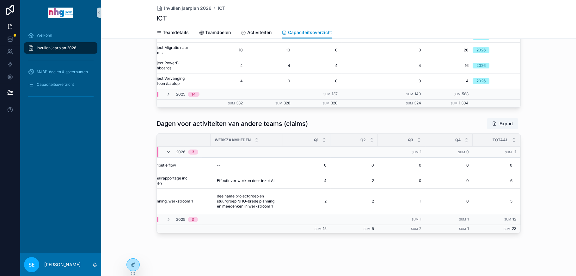
click at [67, 46] on span "Invullen jaarplan 2026" at bounding box center [56, 47] width 39 height 5
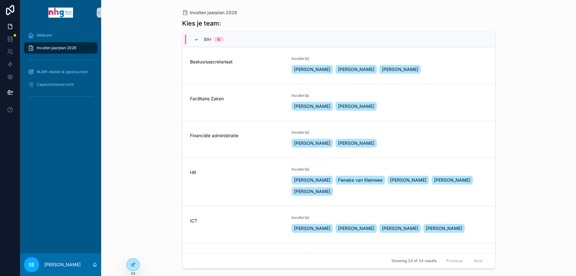
click at [196, 40] on icon "scrollable content" at bounding box center [196, 39] width 5 height 5
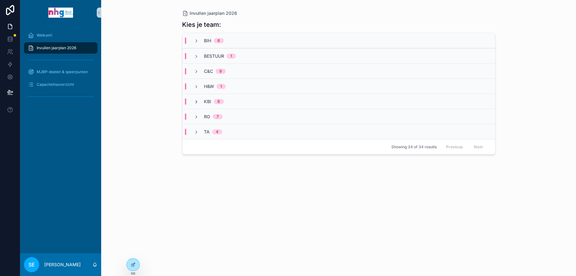
click at [196, 100] on icon "scrollable content" at bounding box center [196, 102] width 5 height 5
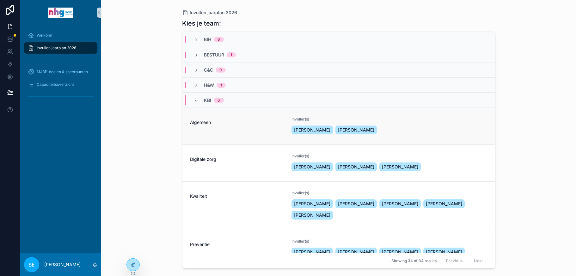
click at [221, 132] on div "Algemeen" at bounding box center [237, 126] width 94 height 19
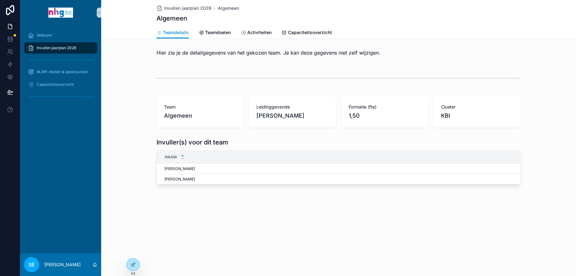
click at [388, 220] on div "Invullen jaarplan 2026 Algemeen Algemeen Teamdetails Teamdetails Teamdoelen Act…" at bounding box center [338, 114] width 475 height 228
click at [297, 30] on span "Capaciteitsoverzicht" at bounding box center [310, 32] width 44 height 6
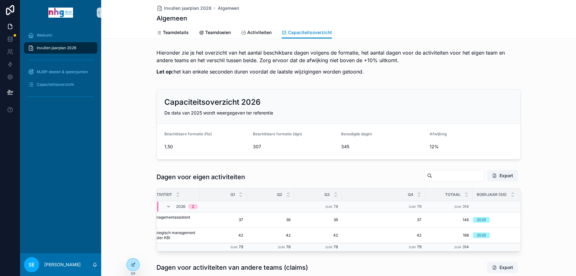
click at [400, 27] on div "Teamdetails Teamdoelen Activiteiten Capaciteitsoverzicht" at bounding box center [338, 33] width 364 height 12
click at [186, 9] on span "Invullen jaarplan 2026" at bounding box center [187, 8] width 47 height 6
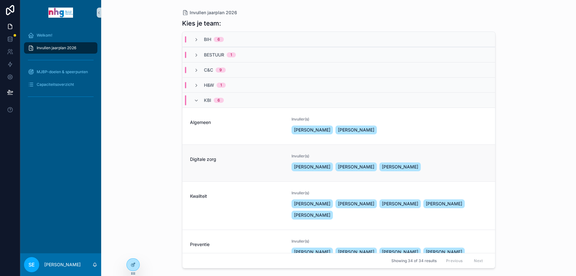
click at [215, 166] on div "Digitale zorg" at bounding box center [237, 163] width 94 height 19
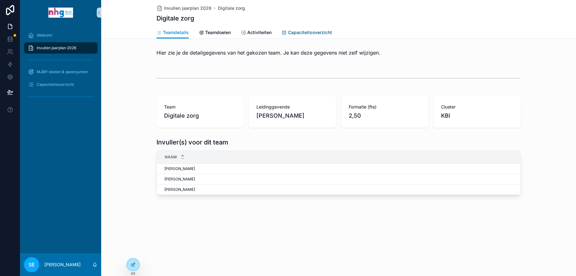
click at [296, 30] on span "Capaciteitsoverzicht" at bounding box center [310, 32] width 44 height 6
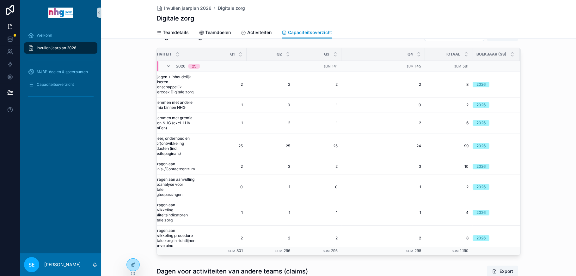
scroll to position [109, 0]
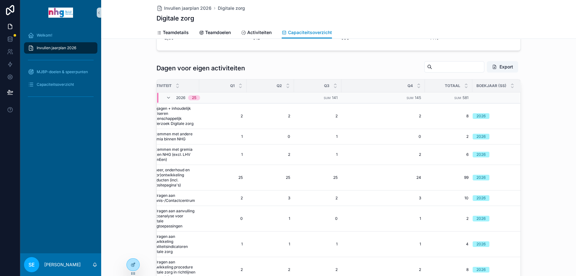
click at [522, 100] on div "Dagen voor eigen activiteiten Export Akkoord Activiteit Q1 Q2 Q3 Q4 Totaal Boek…" at bounding box center [338, 173] width 475 height 231
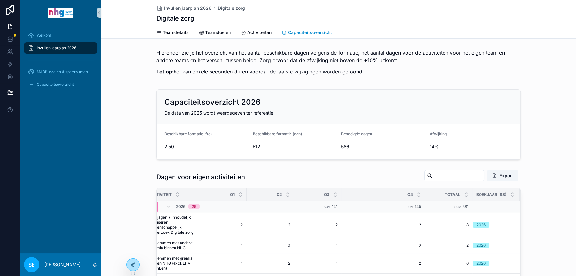
scroll to position [0, 0]
click at [196, 7] on span "Invullen jaarplan 2026" at bounding box center [187, 8] width 47 height 6
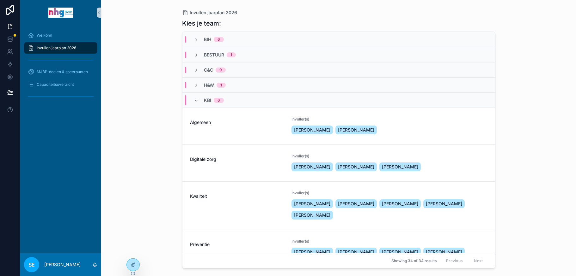
click at [230, 203] on div "Kwaliteit" at bounding box center [237, 206] width 94 height 30
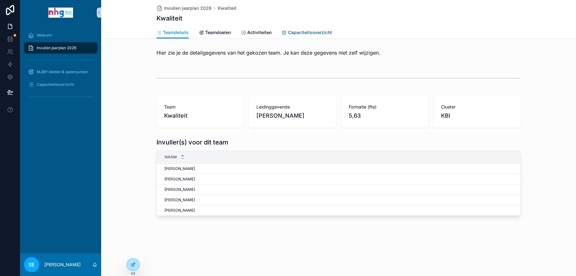
click at [298, 32] on span "Capaciteitsoverzicht" at bounding box center [310, 32] width 44 height 6
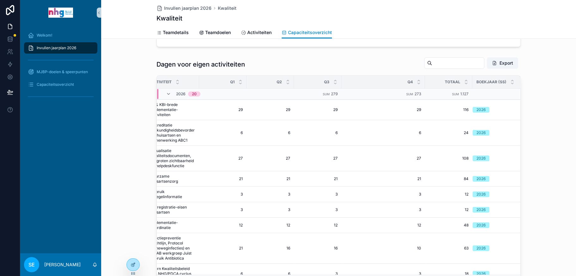
scroll to position [59, 0]
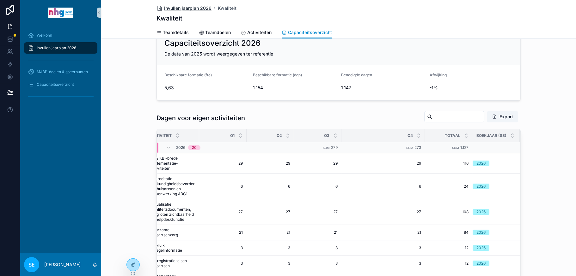
click at [197, 7] on span "Invullen jaarplan 2026" at bounding box center [187, 8] width 47 height 6
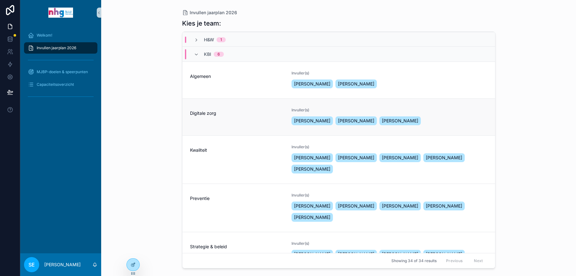
scroll to position [32, 0]
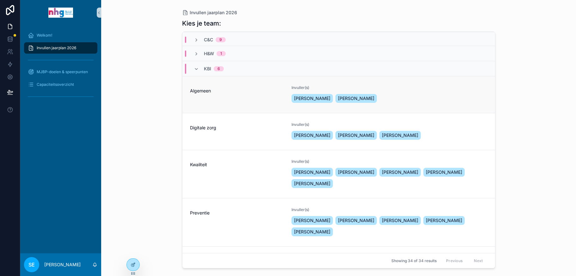
click at [233, 99] on div "Algemeen" at bounding box center [237, 94] width 94 height 19
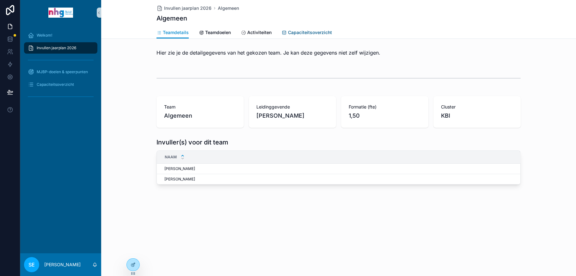
click at [303, 29] on link "Capaciteitsoverzicht" at bounding box center [306, 33] width 50 height 13
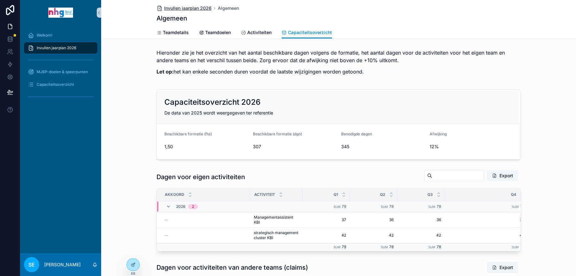
click at [169, 8] on span "Invullen jaarplan 2026" at bounding box center [187, 8] width 47 height 6
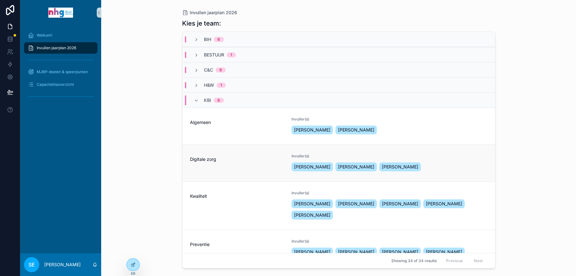
click at [217, 161] on span "Digitale zorg" at bounding box center [237, 159] width 94 height 6
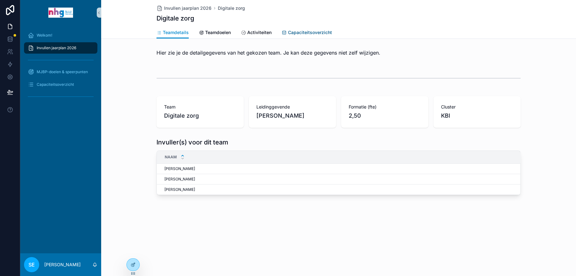
click at [305, 33] on span "Capaciteitsoverzicht" at bounding box center [310, 32] width 44 height 6
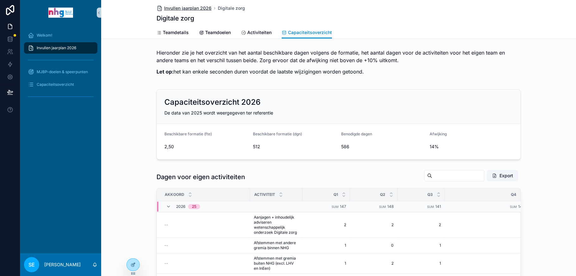
click at [189, 6] on span "Invullen jaarplan 2026" at bounding box center [187, 8] width 47 height 6
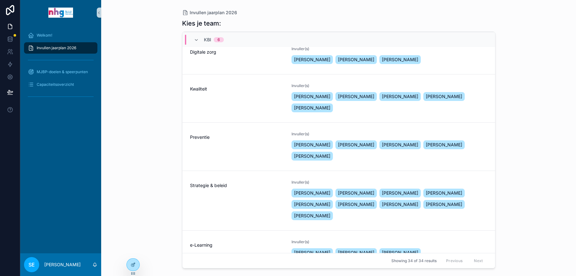
scroll to position [126, 0]
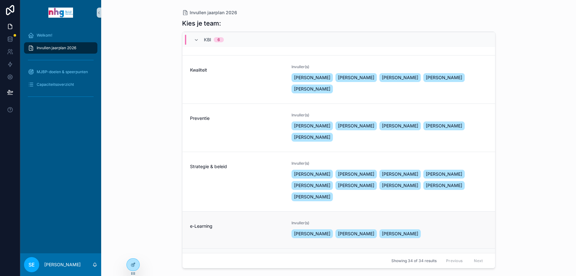
click at [215, 221] on div "e-Learning" at bounding box center [237, 230] width 94 height 19
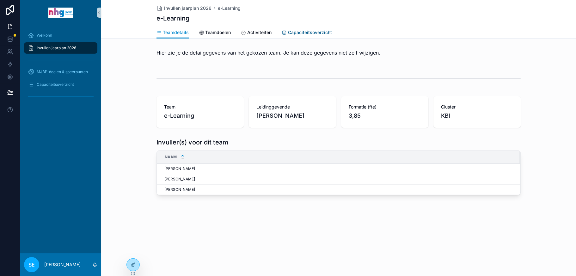
click at [312, 30] on span "Capaciteitsoverzicht" at bounding box center [310, 32] width 44 height 6
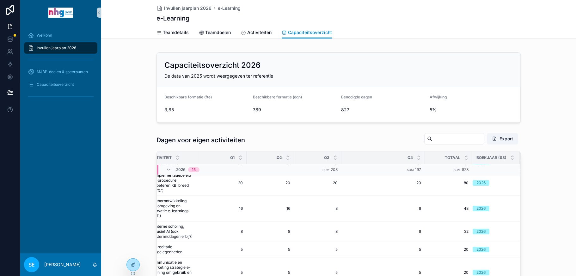
scroll to position [32, 0]
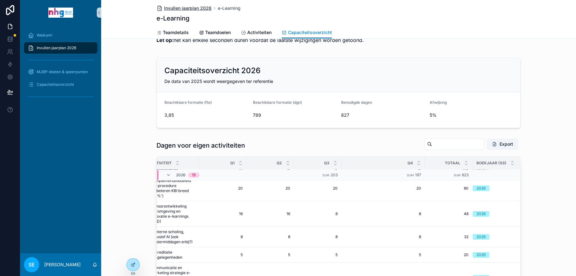
click at [188, 5] on span "Invullen jaarplan 2026" at bounding box center [187, 8] width 47 height 6
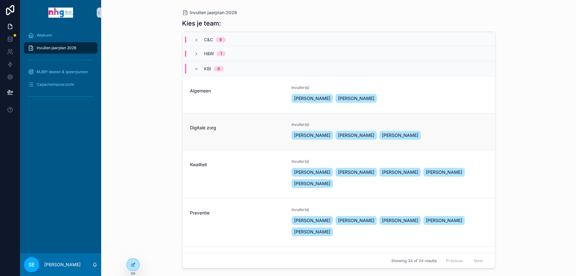
scroll to position [63, 0]
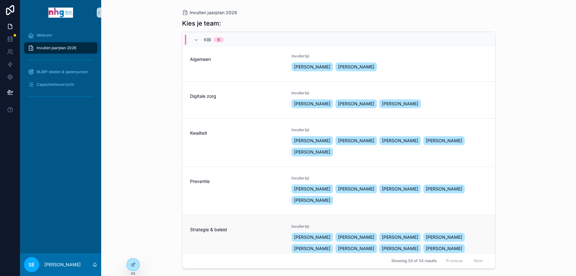
click at [218, 224] on div "Strategie & beleid" at bounding box center [237, 245] width 94 height 42
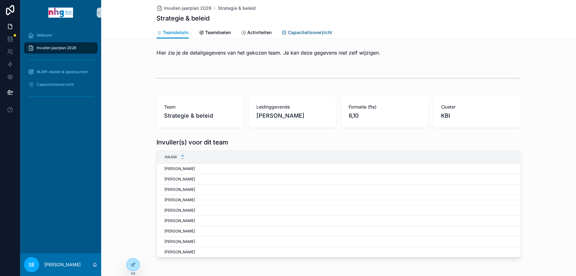
click at [302, 31] on span "Capaciteitsoverzicht" at bounding box center [310, 32] width 44 height 6
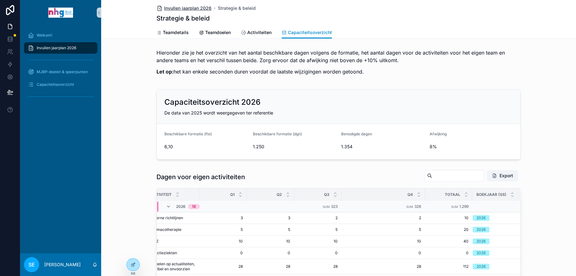
click at [174, 6] on span "Invullen jaarplan 2026" at bounding box center [187, 8] width 47 height 6
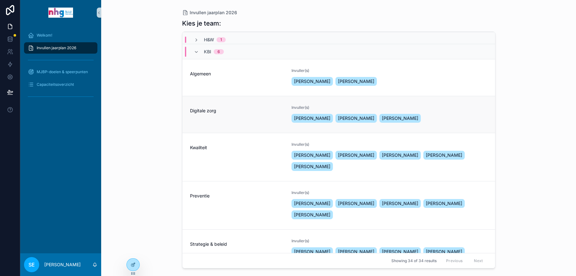
scroll to position [63, 0]
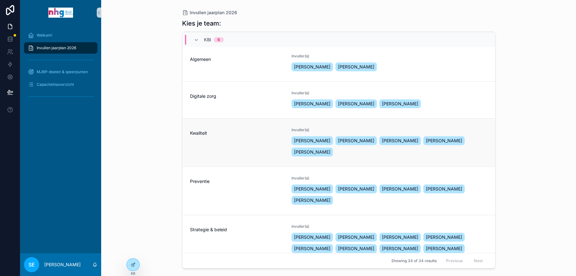
click at [216, 132] on span "Kwaliteit" at bounding box center [237, 133] width 94 height 6
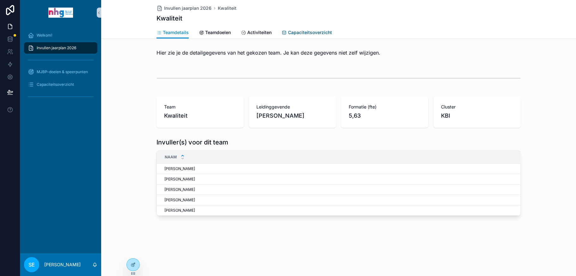
click at [304, 33] on span "Capaciteitsoverzicht" at bounding box center [310, 32] width 44 height 6
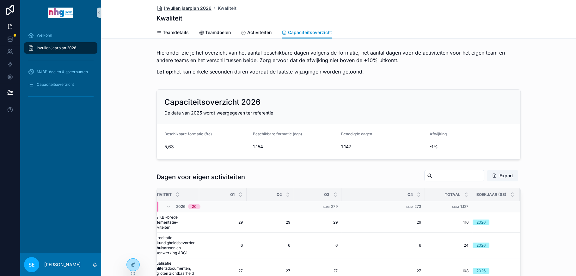
click at [187, 7] on span "Invullen jaarplan 2026" at bounding box center [187, 8] width 47 height 6
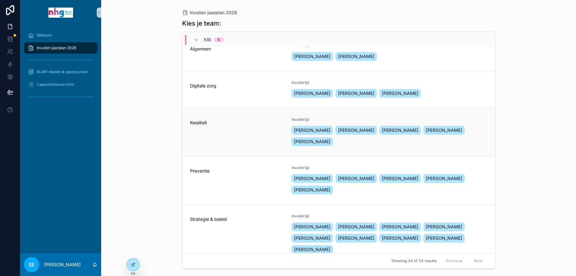
scroll to position [95, 0]
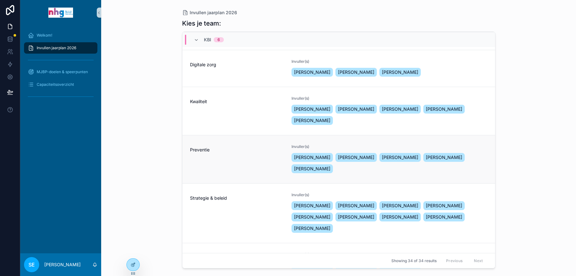
click at [245, 147] on span "Preventie" at bounding box center [237, 150] width 94 height 6
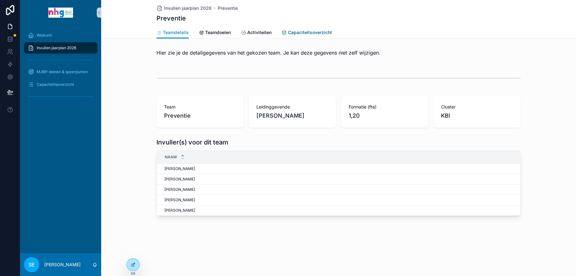
click at [300, 30] on span "Capaciteitsoverzicht" at bounding box center [310, 32] width 44 height 6
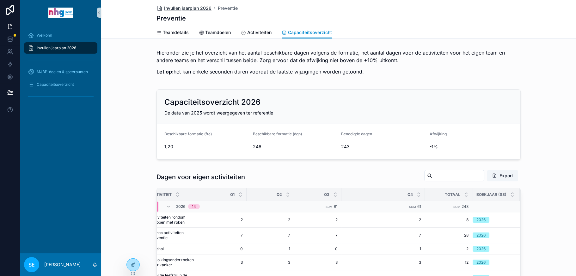
click at [182, 8] on span "Invullen jaarplan 2026" at bounding box center [187, 8] width 47 height 6
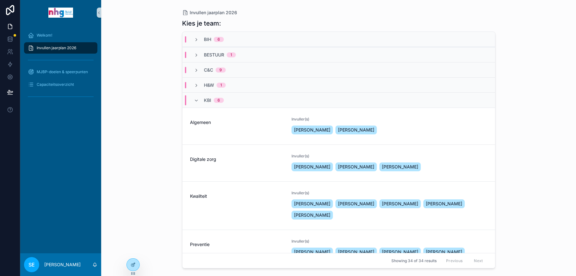
click at [192, 101] on div "KBI 6" at bounding box center [208, 100] width 45 height 10
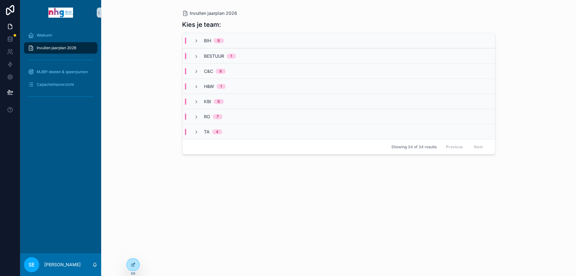
click at [207, 85] on span "H&W" at bounding box center [209, 86] width 10 height 6
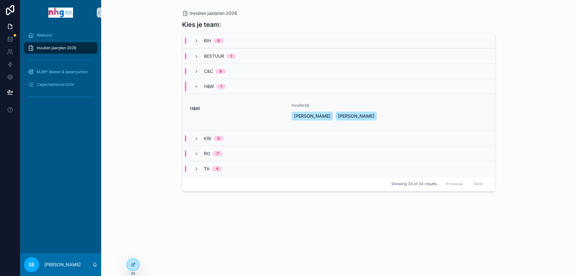
click at [234, 111] on span "H&W" at bounding box center [237, 109] width 94 height 6
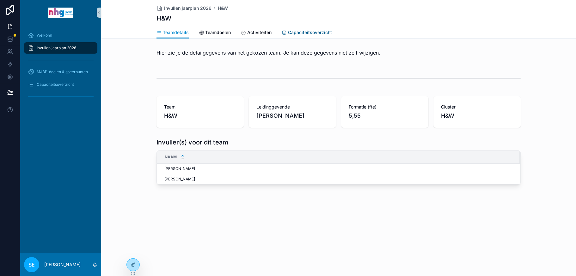
click at [312, 31] on span "Capaciteitsoverzicht" at bounding box center [310, 32] width 44 height 6
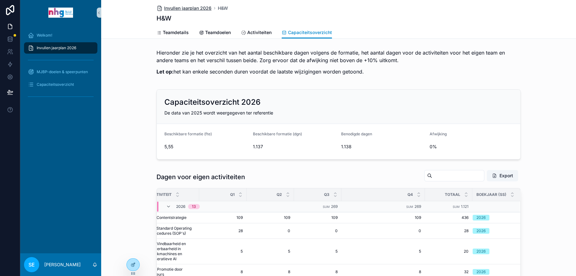
click at [180, 9] on span "Invullen jaarplan 2026" at bounding box center [187, 8] width 47 height 6
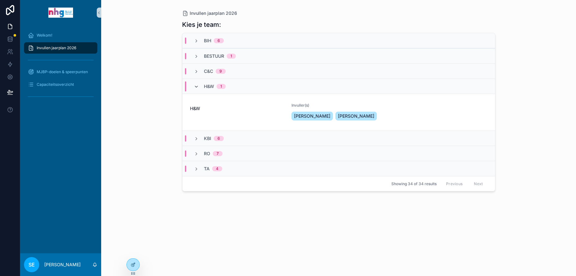
click at [196, 88] on icon "scrollable content" at bounding box center [196, 86] width 5 height 5
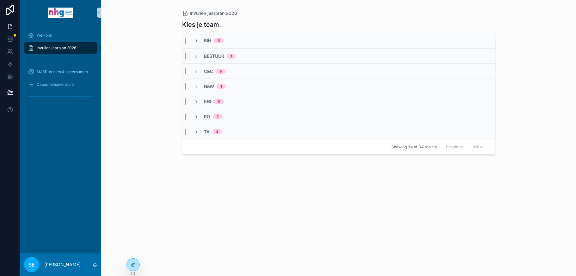
click at [195, 71] on icon "scrollable content" at bounding box center [196, 71] width 5 height 5
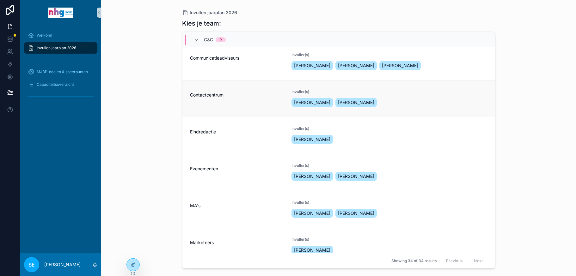
scroll to position [95, 0]
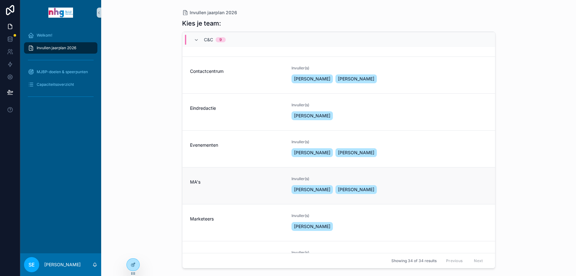
click at [211, 183] on span "MA's" at bounding box center [237, 182] width 94 height 6
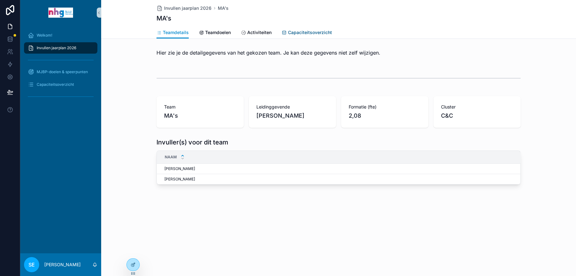
click at [307, 29] on span "Capaciteitsoverzicht" at bounding box center [310, 32] width 44 height 6
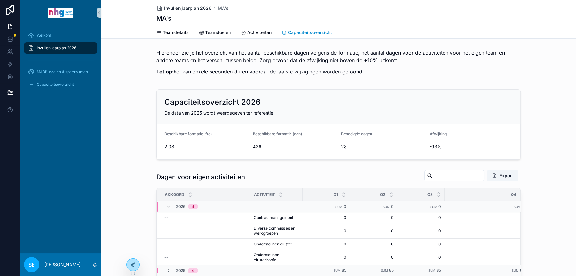
click at [183, 8] on span "Invullen jaarplan 2026" at bounding box center [187, 8] width 47 height 6
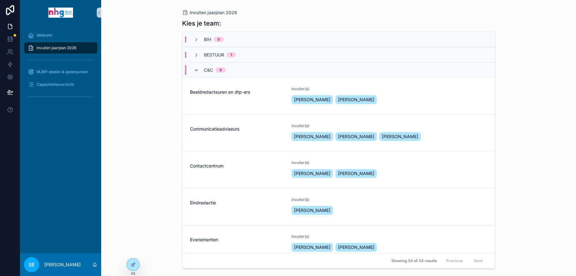
click at [195, 69] on icon "scrollable content" at bounding box center [196, 70] width 5 height 5
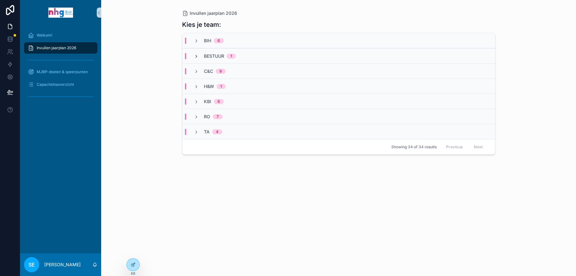
click at [196, 56] on icon "scrollable content" at bounding box center [196, 56] width 5 height 5
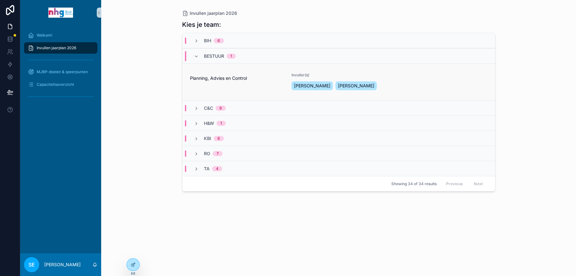
click at [225, 79] on span "Planning, Advies en Control" at bounding box center [237, 78] width 94 height 6
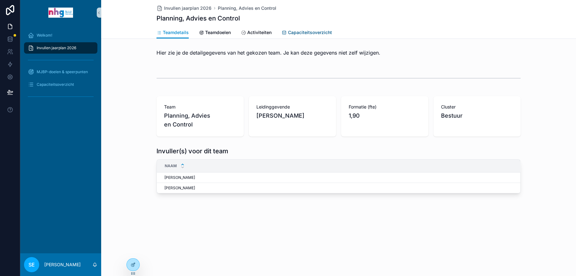
click at [311, 27] on link "Capaciteitsoverzicht" at bounding box center [306, 33] width 50 height 13
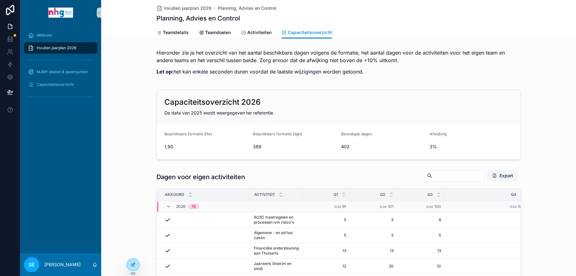
click at [261, 31] on span "Activiteiten" at bounding box center [259, 32] width 24 height 6
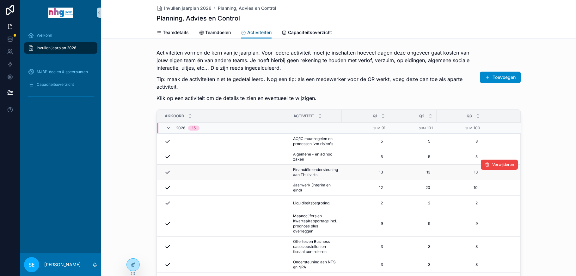
scroll to position [32, 0]
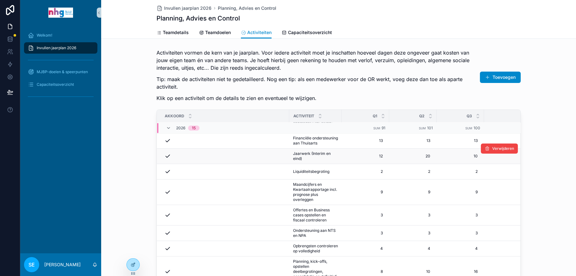
click at [342, 158] on td "12 12" at bounding box center [365, 156] width 47 height 15
click at [326, 161] on span "Jaarwerk (Interim en eind)" at bounding box center [315, 156] width 45 height 10
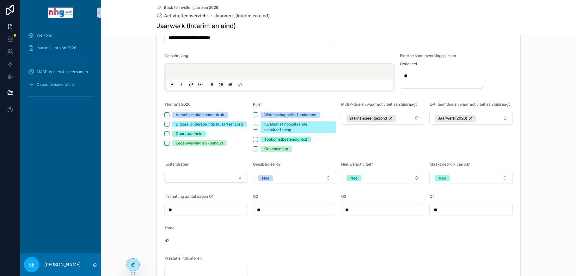
scroll to position [126, 0]
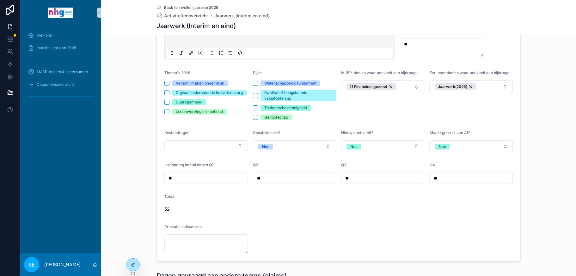
click at [186, 179] on input "**" at bounding box center [206, 178] width 83 height 9
type input "**"
click at [353, 235] on form "**********" at bounding box center [338, 122] width 363 height 279
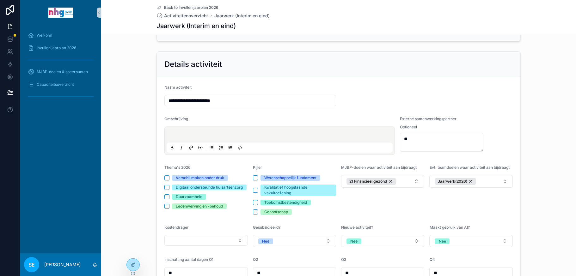
scroll to position [0, 0]
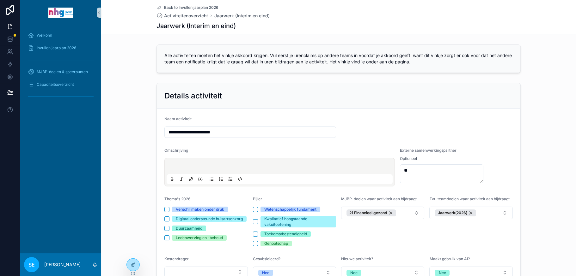
click at [182, 3] on div "Back to Invullen jaarplan 2026 Activiteitenoverzicht Jaarwerk (Interim en eind)…" at bounding box center [338, 17] width 364 height 34
click at [184, 5] on span "Back to Invullen jaarplan 2026" at bounding box center [191, 7] width 54 height 5
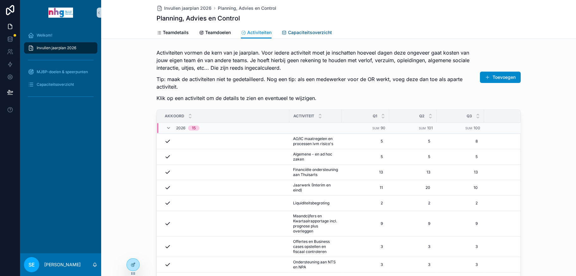
click at [300, 30] on span "Capaciteitsoverzicht" at bounding box center [310, 32] width 44 height 6
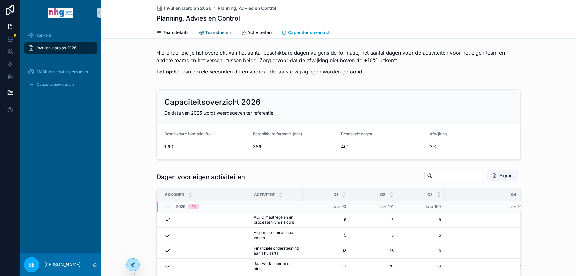
click at [217, 32] on span "Teamdoelen" at bounding box center [218, 32] width 26 height 6
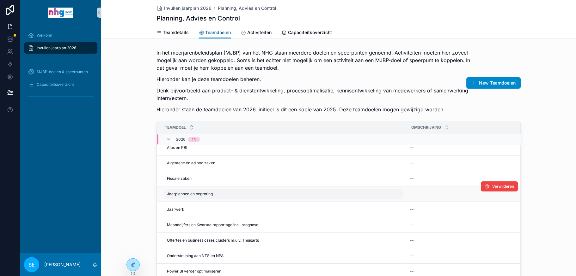
scroll to position [32, 0]
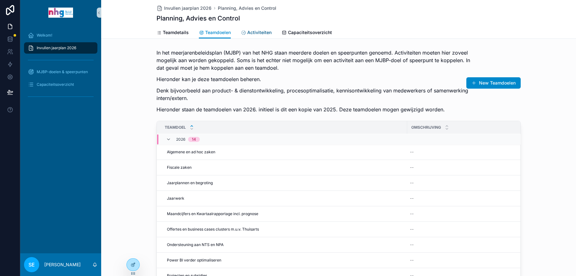
click at [260, 31] on span "Activiteiten" at bounding box center [259, 32] width 24 height 6
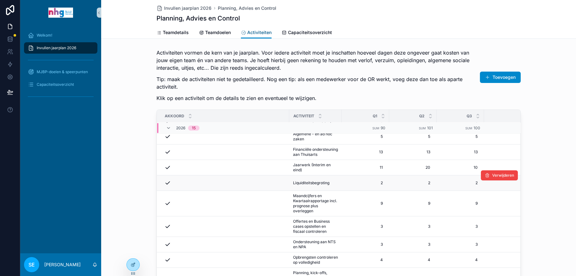
scroll to position [32, 0]
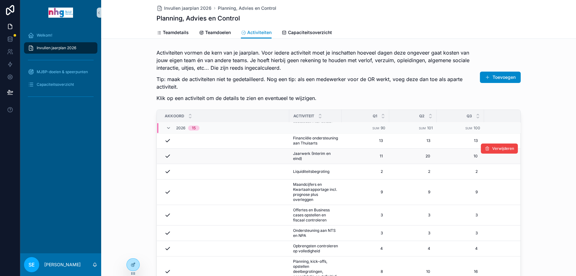
click at [304, 160] on span "Jaarwerk (Interim en eind)" at bounding box center [315, 156] width 45 height 10
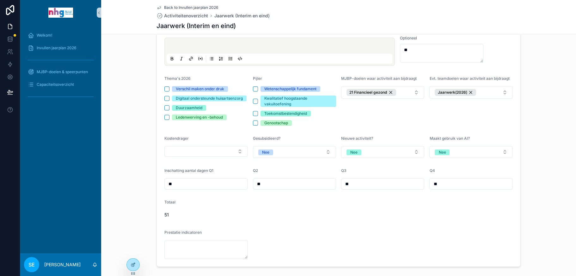
scroll to position [126, 0]
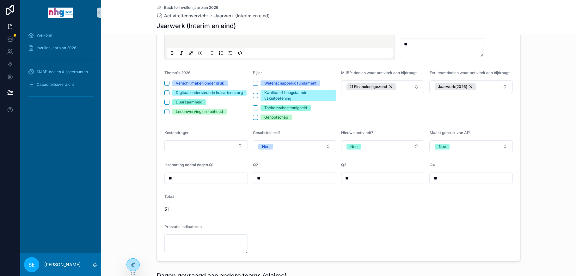
click at [181, 176] on input "**" at bounding box center [206, 178] width 83 height 9
type input "**"
click at [357, 226] on form "**********" at bounding box center [338, 122] width 363 height 279
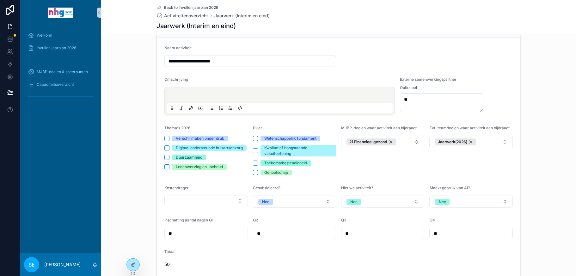
scroll to position [63, 0]
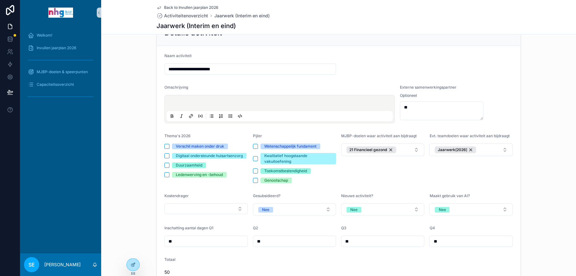
click at [276, 239] on input "**" at bounding box center [294, 241] width 83 height 9
type input "*"
click at [276, 239] on input "***" at bounding box center [294, 241] width 83 height 9
type input "**"
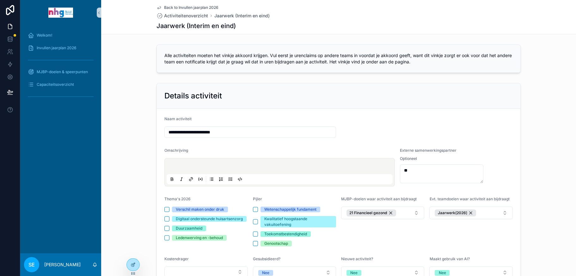
click at [202, 5] on div "Back to Invullen jaarplan 2026 Activiteitenoverzicht Jaarwerk (Interim en eind)…" at bounding box center [338, 17] width 364 height 34
click at [202, 6] on span "Back to Invullen jaarplan 2026" at bounding box center [191, 7] width 54 height 5
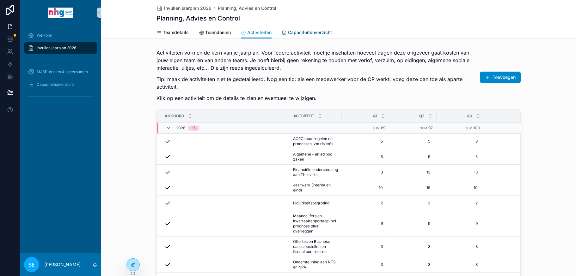
click at [304, 34] on span "Capaciteitsoverzicht" at bounding box center [310, 32] width 44 height 6
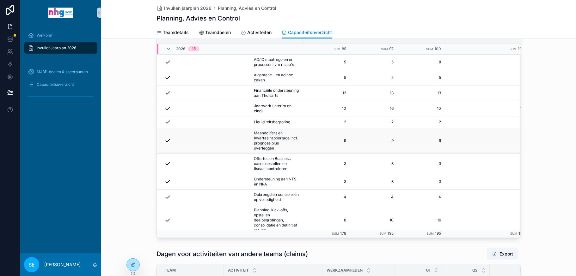
click at [279, 141] on span "Maandcijfers en Kwartaalrapportage incl. prognose plus overleggen" at bounding box center [276, 141] width 45 height 20
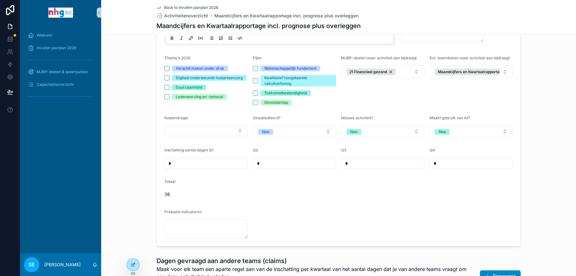
scroll to position [158, 0]
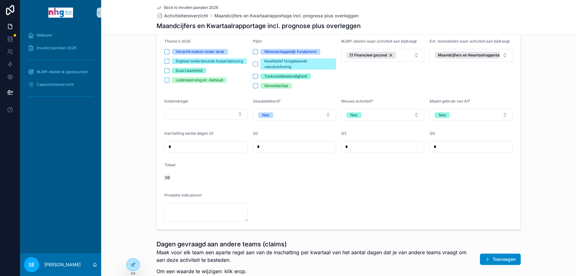
click at [199, 147] on input "*" at bounding box center [206, 146] width 83 height 9
type input "*"
drag, startPoint x: 288, startPoint y: 147, endPoint x: 247, endPoint y: 143, distance: 41.6
click at [247, 143] on form "**********" at bounding box center [338, 90] width 363 height 279
type input "*"
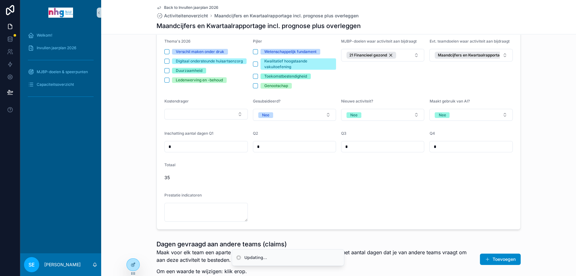
drag, startPoint x: 353, startPoint y: 146, endPoint x: 334, endPoint y: 146, distance: 19.3
click at [334, 146] on form "**********" at bounding box center [338, 90] width 363 height 279
type input "*"
drag, startPoint x: 426, startPoint y: 144, endPoint x: 402, endPoint y: 144, distance: 24.3
click at [402, 144] on form "**********" at bounding box center [338, 90] width 363 height 279
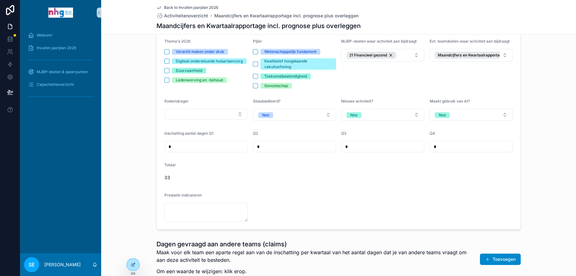
type input "*"
click at [441, 207] on form "**********" at bounding box center [338, 90] width 363 height 279
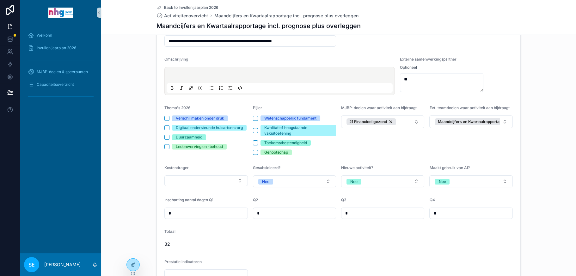
scroll to position [0, 0]
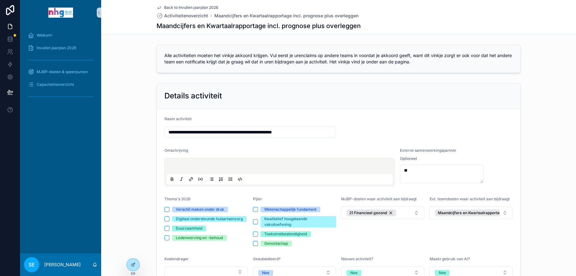
click at [212, 4] on div "Back to Invullen jaarplan 2026 Activiteitenoverzicht Maandcijfers en Kwartaalra…" at bounding box center [338, 17] width 364 height 34
click at [212, 5] on span "Back to Invullen jaarplan 2026" at bounding box center [191, 7] width 54 height 5
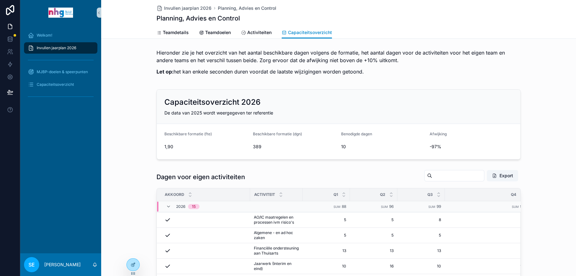
click at [58, 46] on span "Invullen jaarplan 2026" at bounding box center [56, 47] width 39 height 5
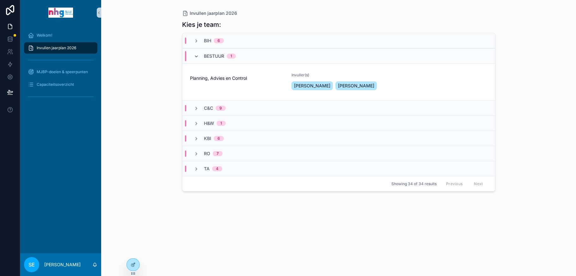
click at [195, 55] on icon "scrollable content" at bounding box center [196, 56] width 5 height 5
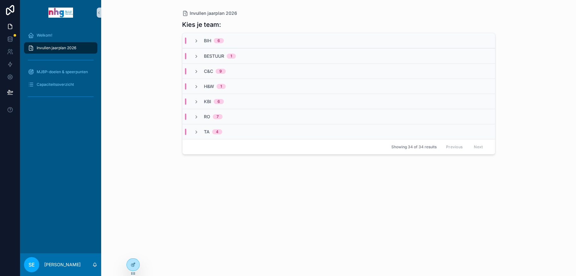
click at [207, 38] on span "BIH" at bounding box center [207, 41] width 7 height 6
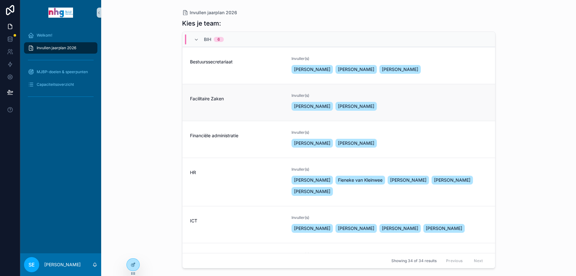
click at [228, 110] on div "Facilitaire Zaken" at bounding box center [237, 102] width 94 height 19
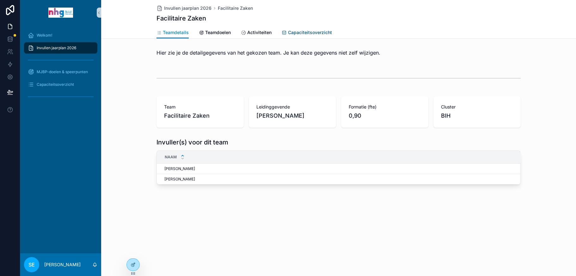
click at [321, 31] on span "Capaciteitsoverzicht" at bounding box center [310, 32] width 44 height 6
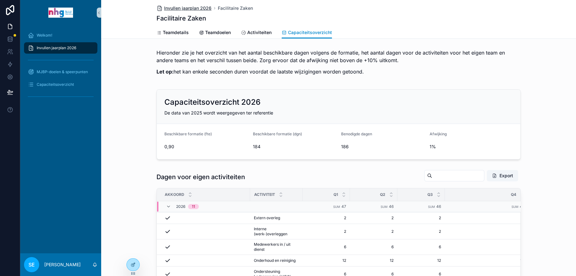
click at [185, 9] on span "Invullen jaarplan 2026" at bounding box center [187, 8] width 47 height 6
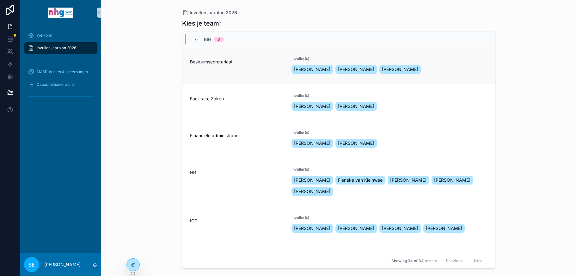
click at [236, 74] on div "Bestuurssecretariaat" at bounding box center [237, 65] width 94 height 19
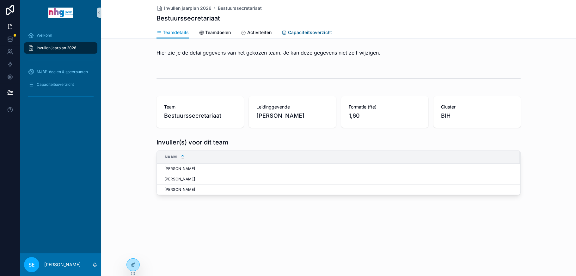
click at [308, 30] on span "Capaciteitsoverzicht" at bounding box center [310, 32] width 44 height 6
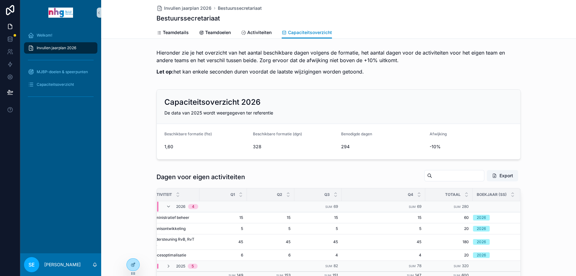
click at [67, 45] on div "Invullen jaarplan 2026" at bounding box center [61, 48] width 66 height 10
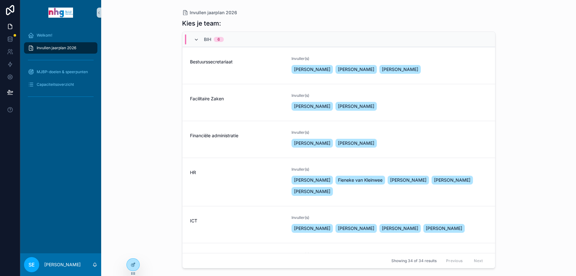
click at [196, 38] on icon "scrollable content" at bounding box center [196, 39] width 5 height 5
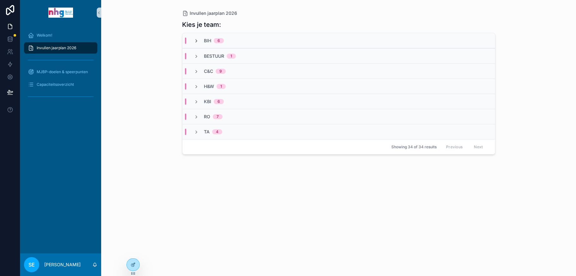
click at [197, 40] on icon "scrollable content" at bounding box center [196, 41] width 5 height 5
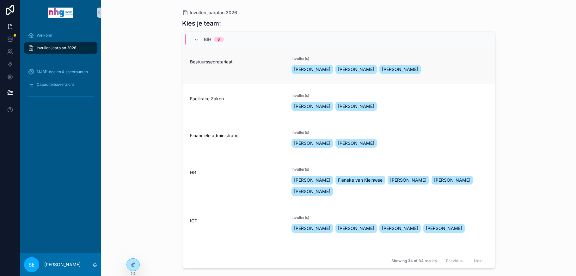
click at [217, 63] on span "Bestuurssecretariaat" at bounding box center [237, 62] width 94 height 6
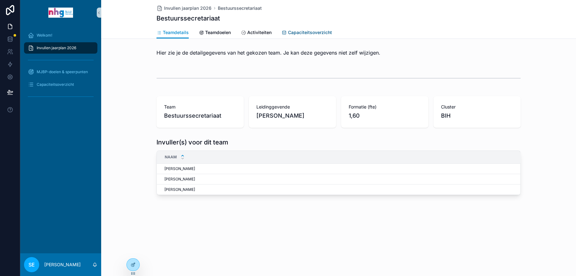
click at [304, 32] on span "Capaciteitsoverzicht" at bounding box center [310, 32] width 44 height 6
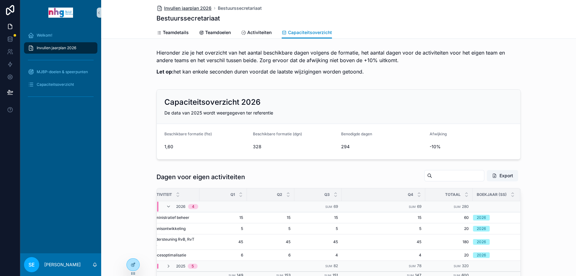
click at [177, 8] on span "Invullen jaarplan 2026" at bounding box center [187, 8] width 47 height 6
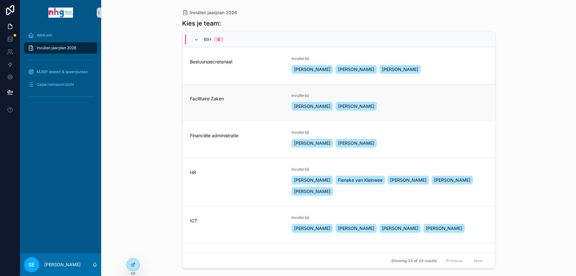
click at [205, 98] on span "Facilitaire Zaken" at bounding box center [237, 99] width 94 height 6
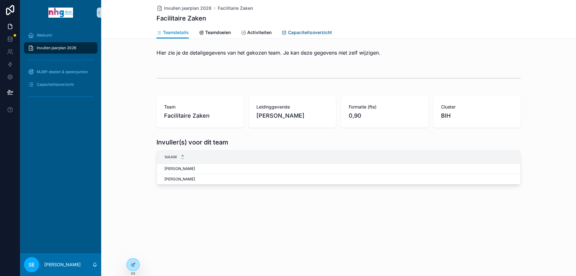
click at [313, 32] on span "Capaciteitsoverzicht" at bounding box center [310, 32] width 44 height 6
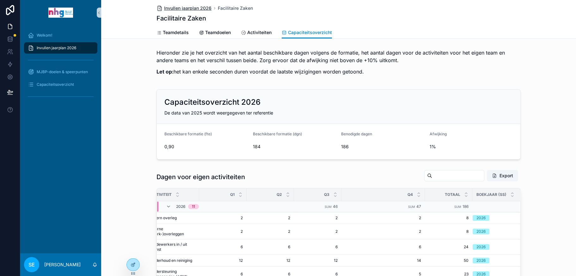
click at [185, 8] on span "Invullen jaarplan 2026" at bounding box center [187, 8] width 47 height 6
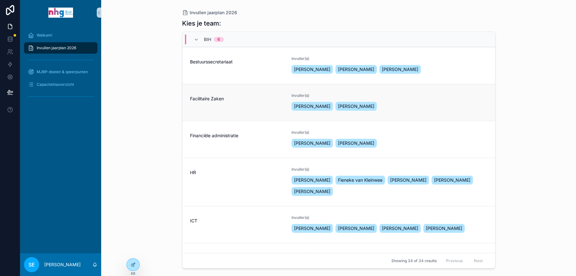
click at [205, 107] on div "Facilitaire Zaken" at bounding box center [237, 102] width 94 height 19
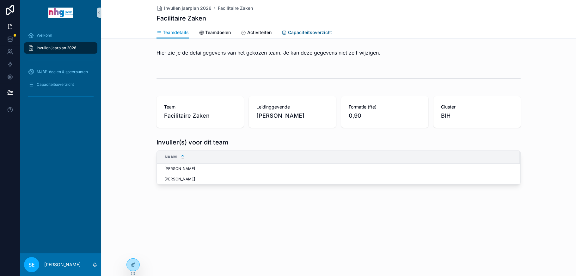
click at [307, 31] on span "Capaciteitsoverzicht" at bounding box center [310, 32] width 44 height 6
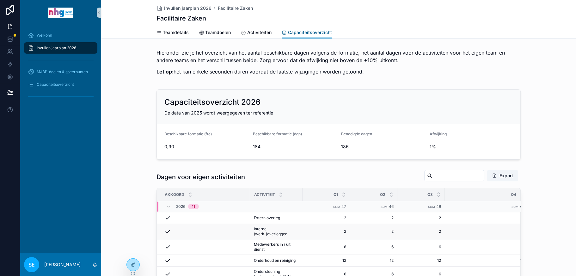
scroll to position [4, 0]
click at [171, 8] on span "Invullen jaarplan 2026" at bounding box center [187, 8] width 47 height 6
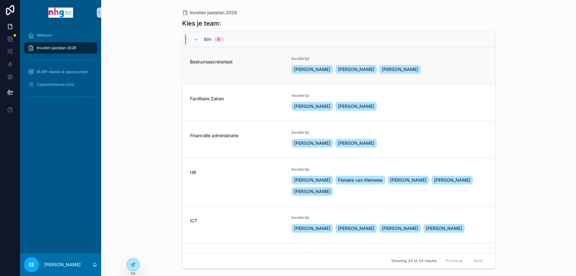
click at [220, 71] on div "Bestuurssecretariaat" at bounding box center [237, 65] width 94 height 19
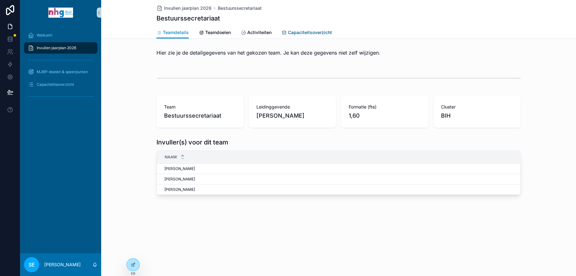
click at [305, 33] on span "Capaciteitsoverzicht" at bounding box center [310, 32] width 44 height 6
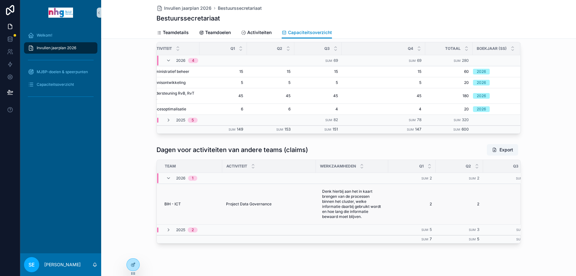
scroll to position [158, 0]
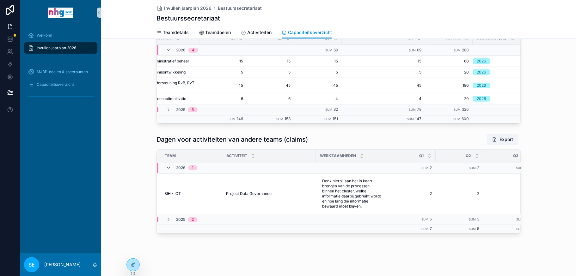
click at [166, 168] on icon "scrollable content" at bounding box center [168, 168] width 5 height 5
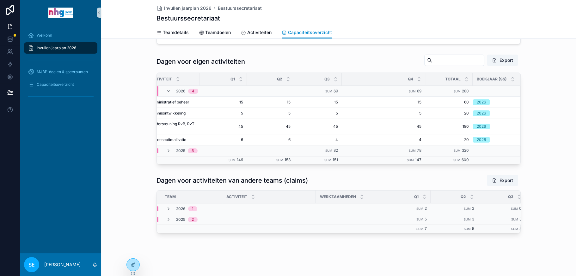
scroll to position [123, 0]
click at [168, 207] on icon "scrollable content" at bounding box center [168, 209] width 5 height 5
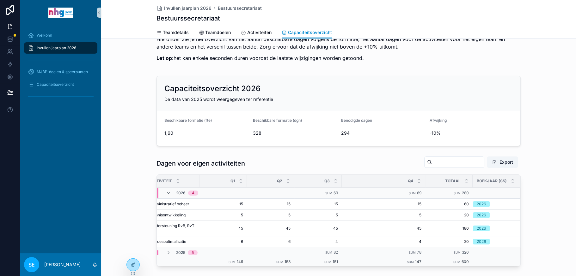
scroll to position [0, 0]
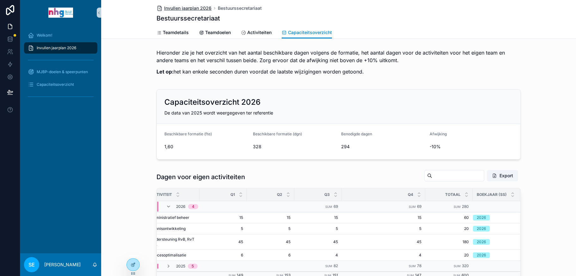
click at [188, 7] on span "Invullen jaarplan 2026" at bounding box center [187, 8] width 47 height 6
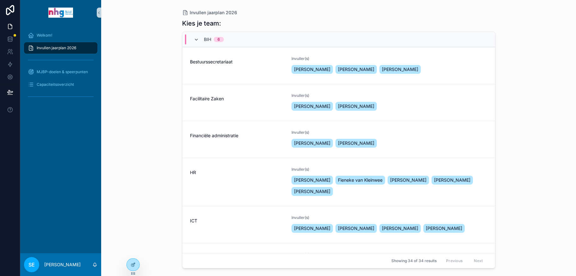
click at [198, 40] on icon "scrollable content" at bounding box center [196, 39] width 5 height 5
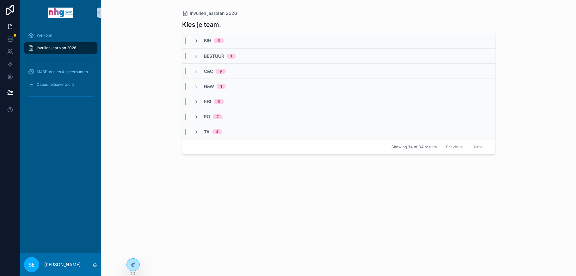
click at [194, 70] on icon "scrollable content" at bounding box center [196, 71] width 5 height 5
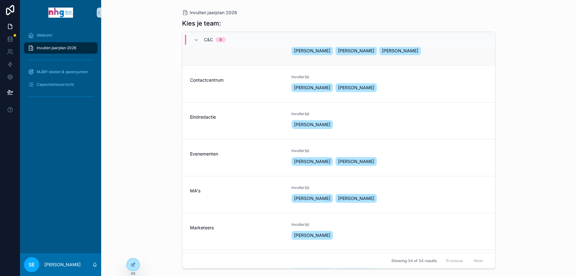
scroll to position [95, 0]
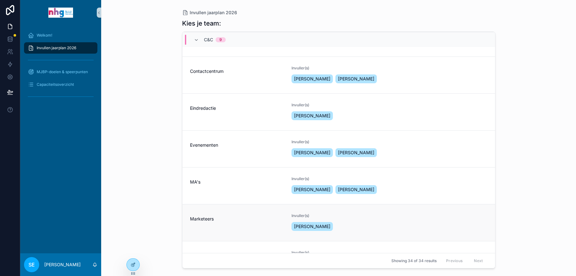
click at [219, 223] on div "Marketeers" at bounding box center [237, 223] width 94 height 19
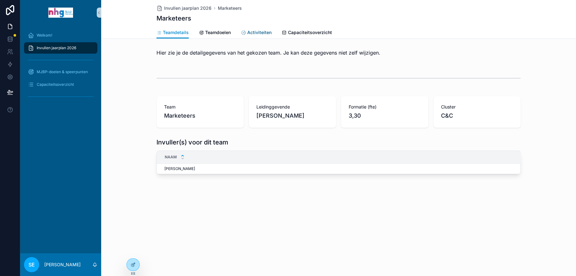
click at [257, 30] on span "Activiteiten" at bounding box center [259, 32] width 24 height 6
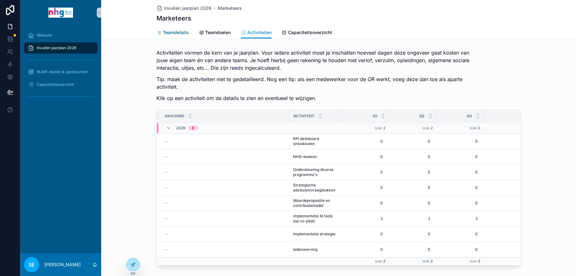
click at [177, 31] on span "Teamdetails" at bounding box center [176, 32] width 26 height 6
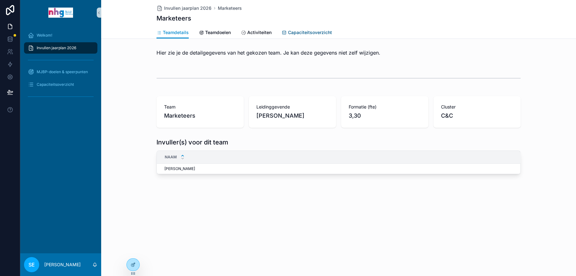
click at [305, 34] on span "Capaciteitsoverzicht" at bounding box center [310, 32] width 44 height 6
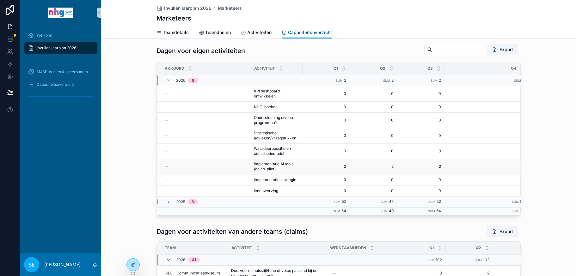
scroll to position [95, 0]
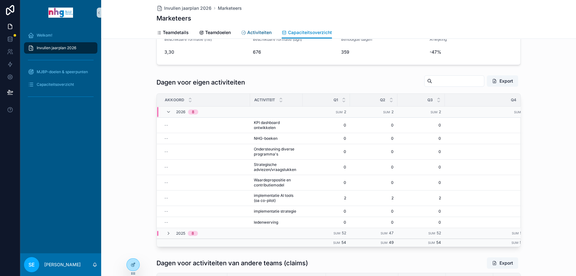
click at [250, 28] on link "Activiteiten" at bounding box center [256, 33] width 31 height 13
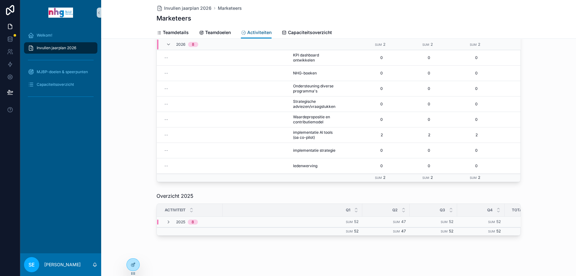
scroll to position [94, 0]
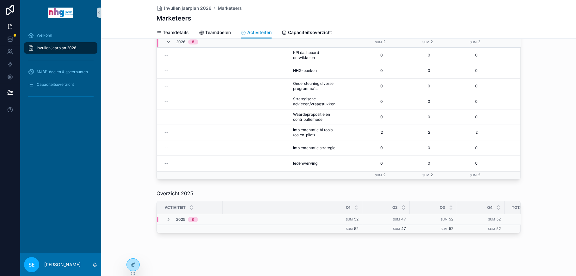
click at [166, 217] on icon "scrollable content" at bounding box center [168, 219] width 5 height 5
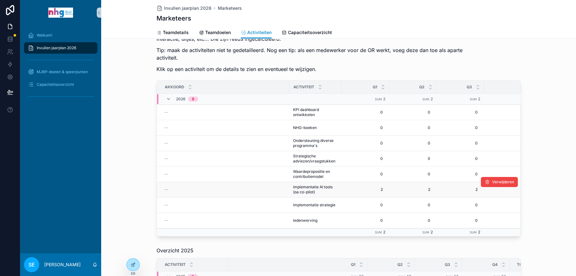
scroll to position [0, 0]
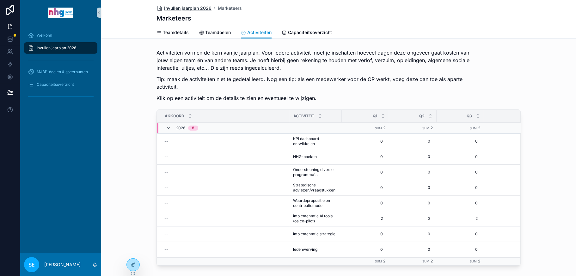
click at [177, 8] on span "Invullen jaarplan 2026" at bounding box center [187, 8] width 47 height 6
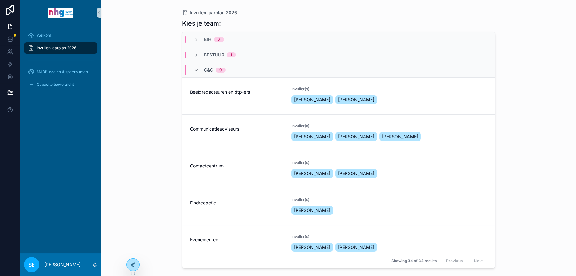
click at [194, 70] on icon "scrollable content" at bounding box center [196, 70] width 5 height 5
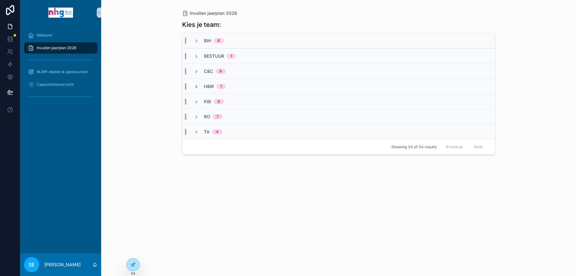
click at [196, 85] on icon "scrollable content" at bounding box center [196, 86] width 5 height 5
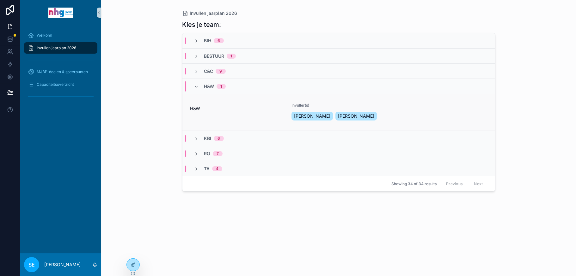
click at [252, 109] on span "H&W" at bounding box center [237, 109] width 94 height 6
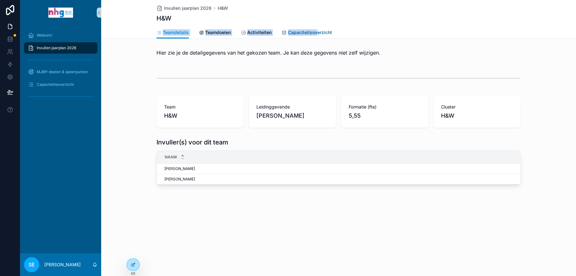
click at [315, 28] on div "Invullen jaarplan 2026 H&W H&W Teamdetails Teamdetails Teamdoelen Activiteiten …" at bounding box center [338, 19] width 475 height 39
drag, startPoint x: 315, startPoint y: 28, endPoint x: 303, endPoint y: 34, distance: 14.0
click at [303, 34] on span "Capaciteitsoverzicht" at bounding box center [310, 32] width 44 height 6
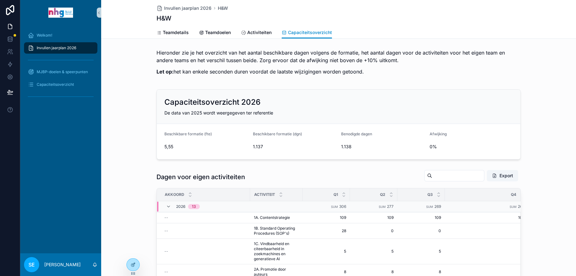
click at [422, 27] on div "Teamdetails Teamdoelen Activiteiten Capaciteitsoverzicht" at bounding box center [338, 33] width 364 height 12
click at [181, 5] on div "Invullen jaarplan 2026 H&W H&W" at bounding box center [338, 13] width 364 height 27
click at [181, 5] on span "Invullen jaarplan 2026" at bounding box center [187, 8] width 47 height 6
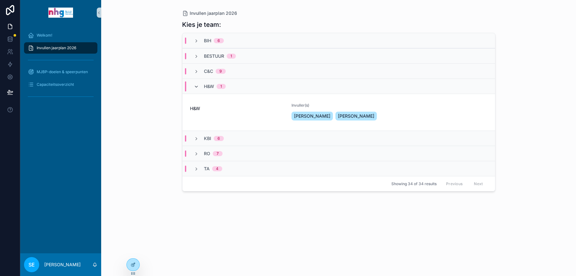
click at [195, 86] on icon "scrollable content" at bounding box center [196, 86] width 5 height 5
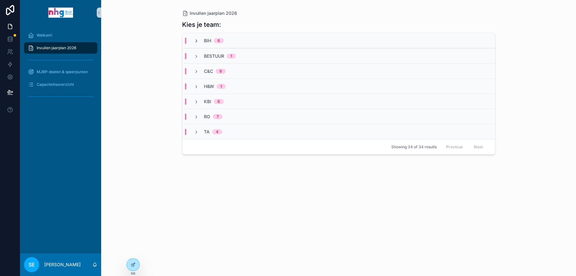
click at [198, 39] on icon "scrollable content" at bounding box center [196, 41] width 5 height 5
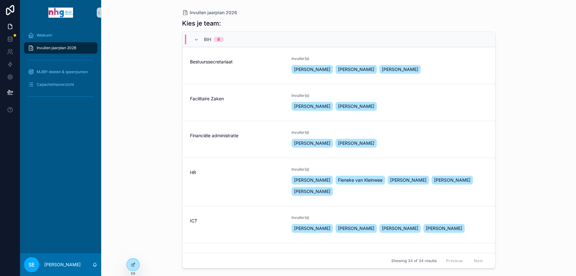
click at [232, 70] on div "Bestuurssecretariaat" at bounding box center [237, 65] width 94 height 19
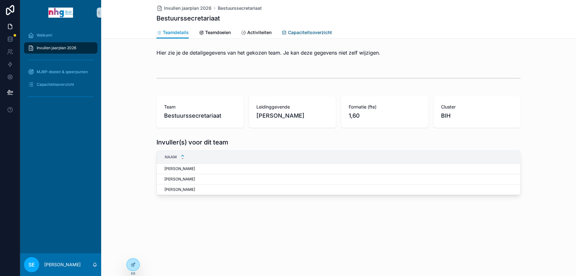
click at [310, 29] on span "Capaciteitsoverzicht" at bounding box center [310, 32] width 44 height 6
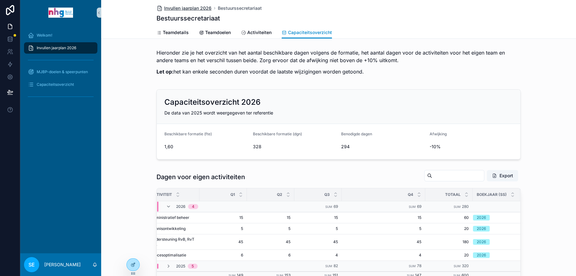
click at [174, 8] on span "Invullen jaarplan 2026" at bounding box center [187, 8] width 47 height 6
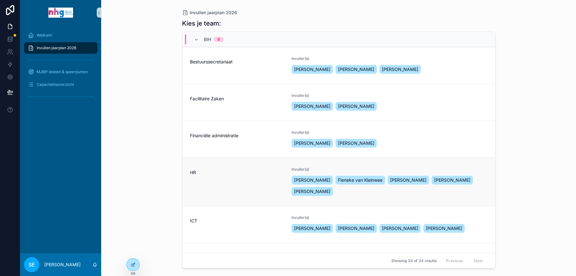
click at [212, 188] on div "HR" at bounding box center [237, 182] width 94 height 30
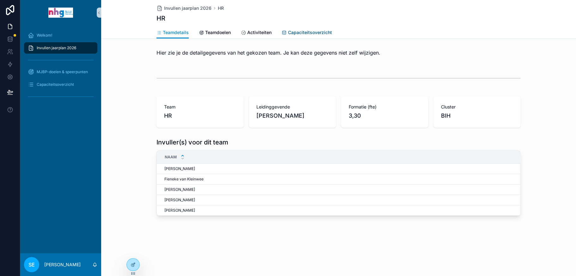
click at [300, 28] on link "Capaciteitsoverzicht" at bounding box center [306, 33] width 50 height 13
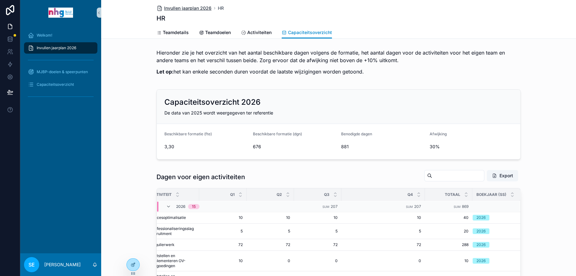
click at [174, 8] on span "Invullen jaarplan 2026" at bounding box center [187, 8] width 47 height 6
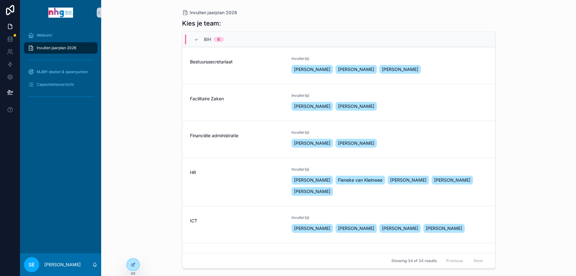
click at [550, 175] on div "Invullen jaarplan 2026 Kies je team: BIH 6 Bestuurssecretariaat Invuller(s) Tru…" at bounding box center [338, 138] width 475 height 276
click at [213, 60] on span "Bestuurssecretariaat" at bounding box center [237, 62] width 94 height 6
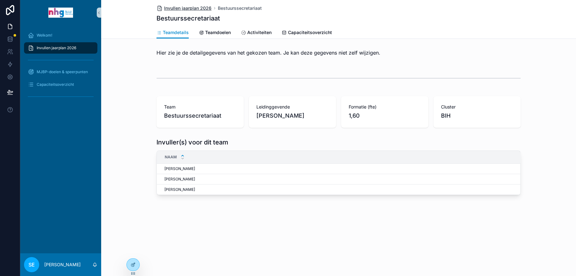
click at [178, 7] on span "Invullen jaarplan 2026" at bounding box center [187, 8] width 47 height 6
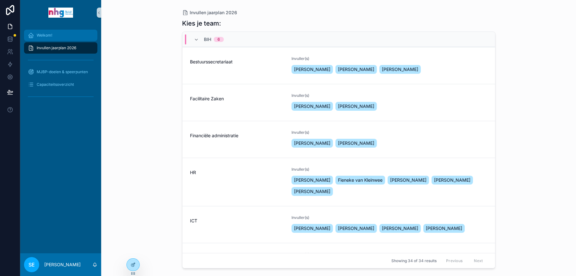
click at [47, 34] on span "Welkom!" at bounding box center [44, 35] width 15 height 5
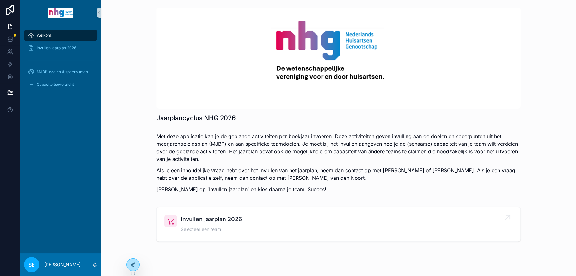
click at [227, 221] on span "Invullen jaarplan 2026" at bounding box center [211, 219] width 61 height 9
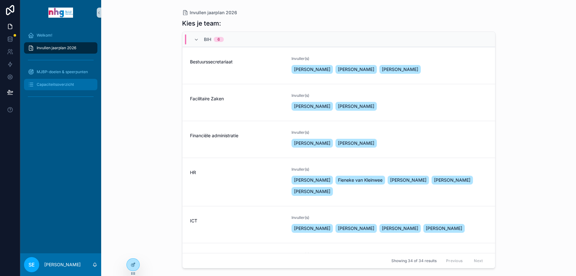
click at [64, 85] on span "Capaciteitsoverzicht" at bounding box center [55, 84] width 37 height 5
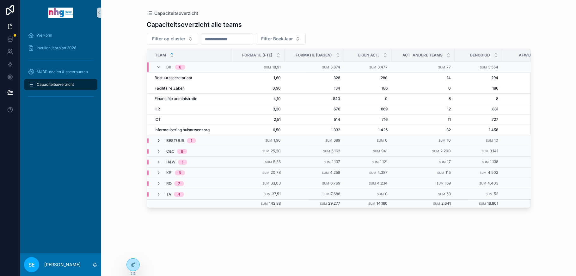
click at [157, 139] on icon "scrollable content" at bounding box center [158, 140] width 5 height 5
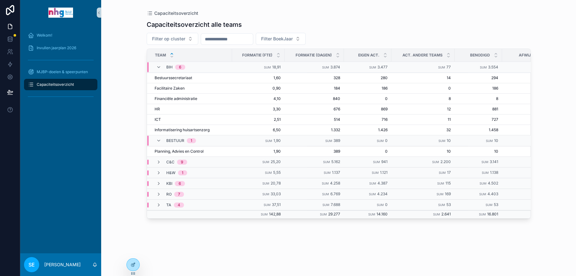
click at [157, 139] on icon "scrollable content" at bounding box center [158, 140] width 5 height 5
